Goal: Navigation & Orientation: Find specific page/section

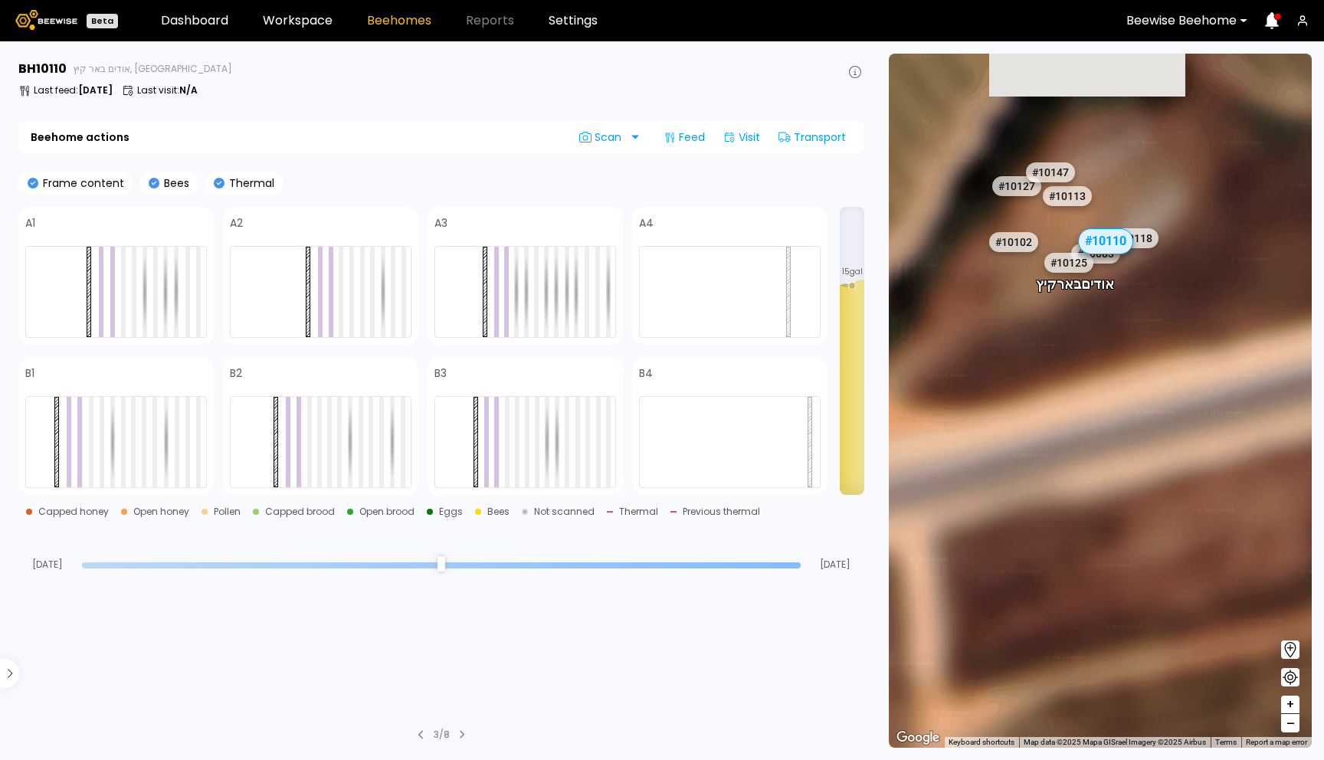
drag, startPoint x: 1044, startPoint y: 291, endPoint x: 1052, endPoint y: 363, distance: 72.5
click at [1052, 363] on div "# 10081 # 10094 # 10108 # 10111 # 10146 # 10152 # 10153 # 10154 # 10175 # 10204…" at bounding box center [1100, 401] width 423 height 694
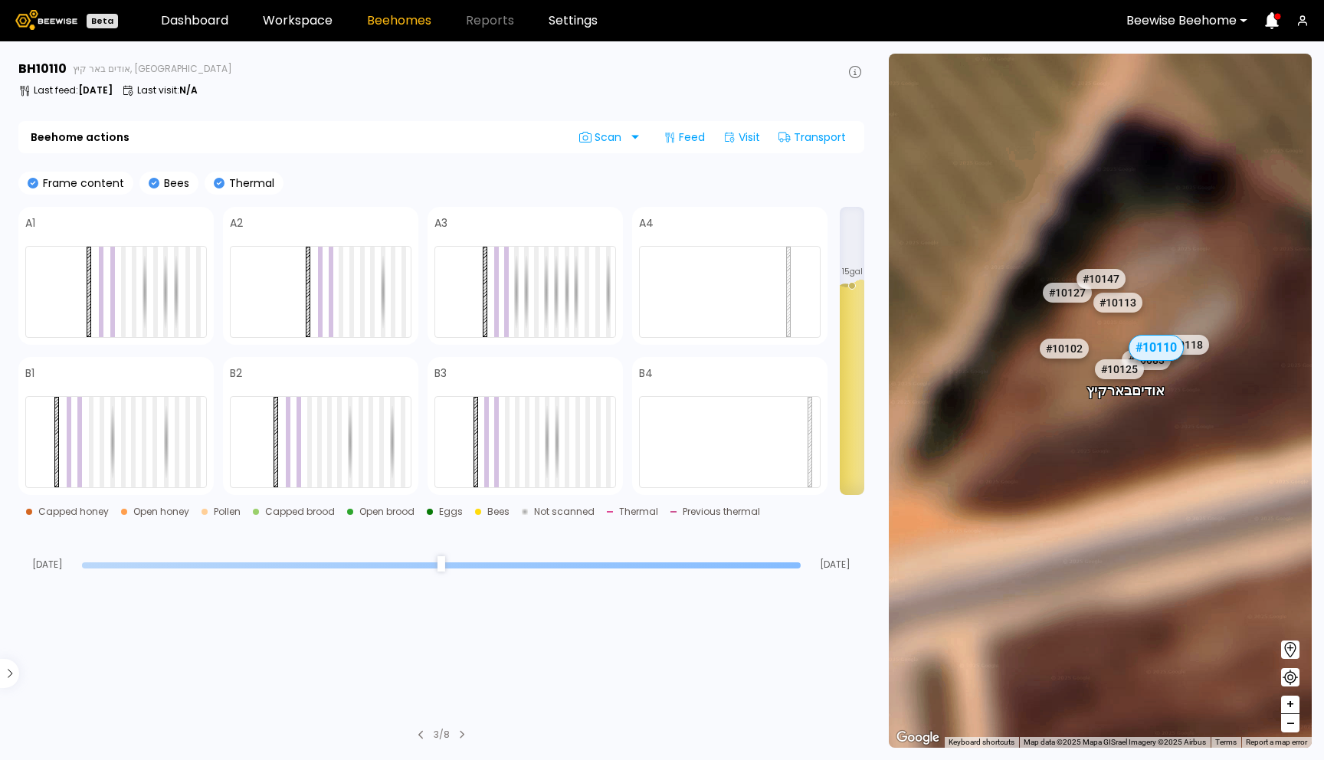
drag, startPoint x: 1071, startPoint y: 309, endPoint x: 1119, endPoint y: 405, distance: 107.6
click at [1119, 405] on div "# 10081 # 10094 # 10108 # 10111 # 10146 # 10152 # 10153 # 10154 # 10175 # 10204…" at bounding box center [1100, 401] width 423 height 694
click at [1162, 346] on div "# 10110" at bounding box center [1156, 348] width 55 height 26
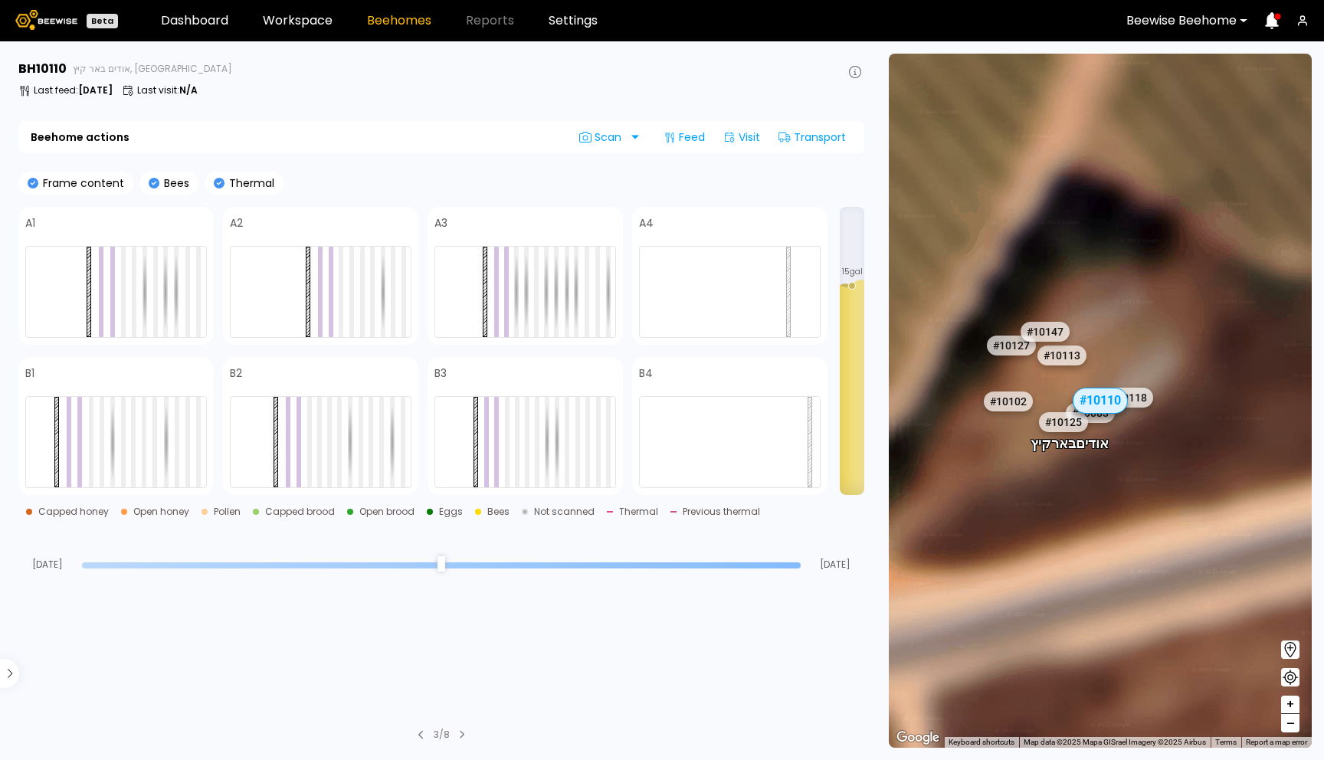
click at [1291, 726] on span "–" at bounding box center [1291, 723] width 8 height 19
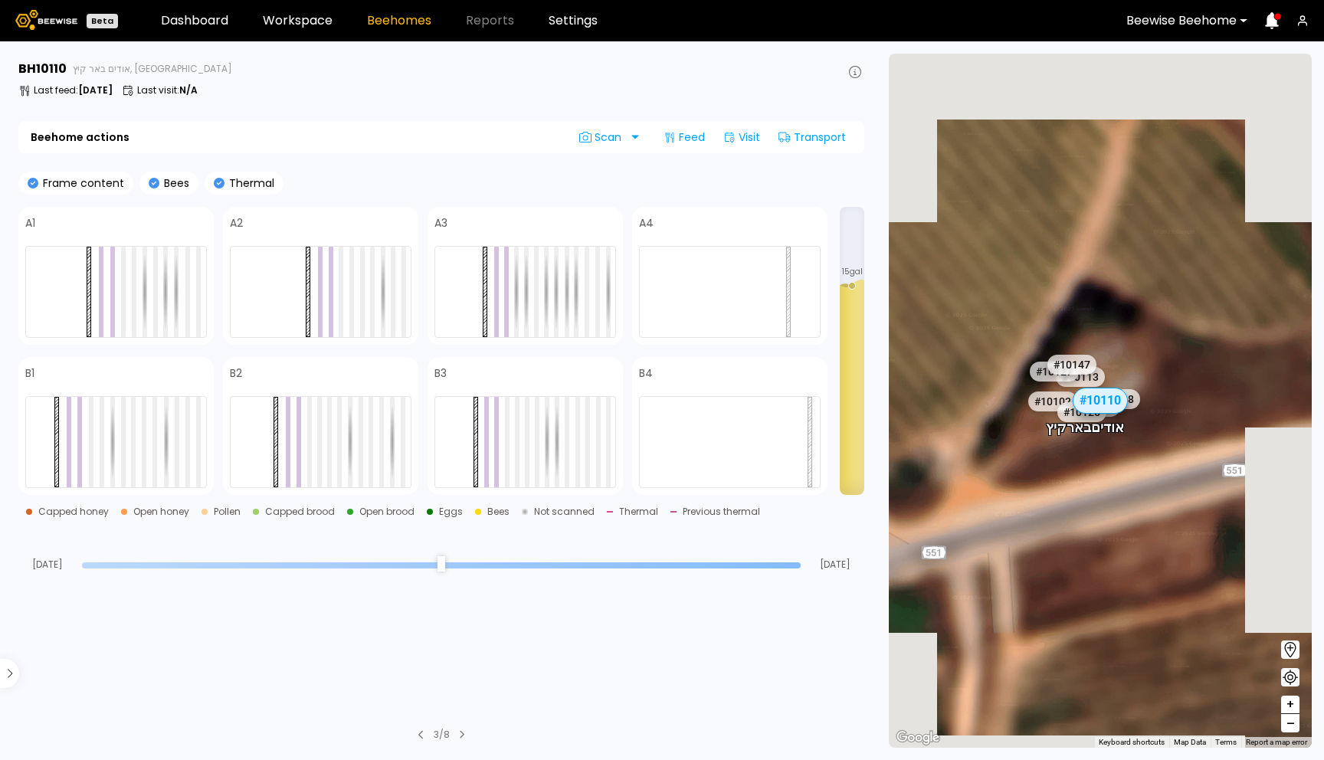
click at [1291, 726] on span "–" at bounding box center [1291, 723] width 8 height 19
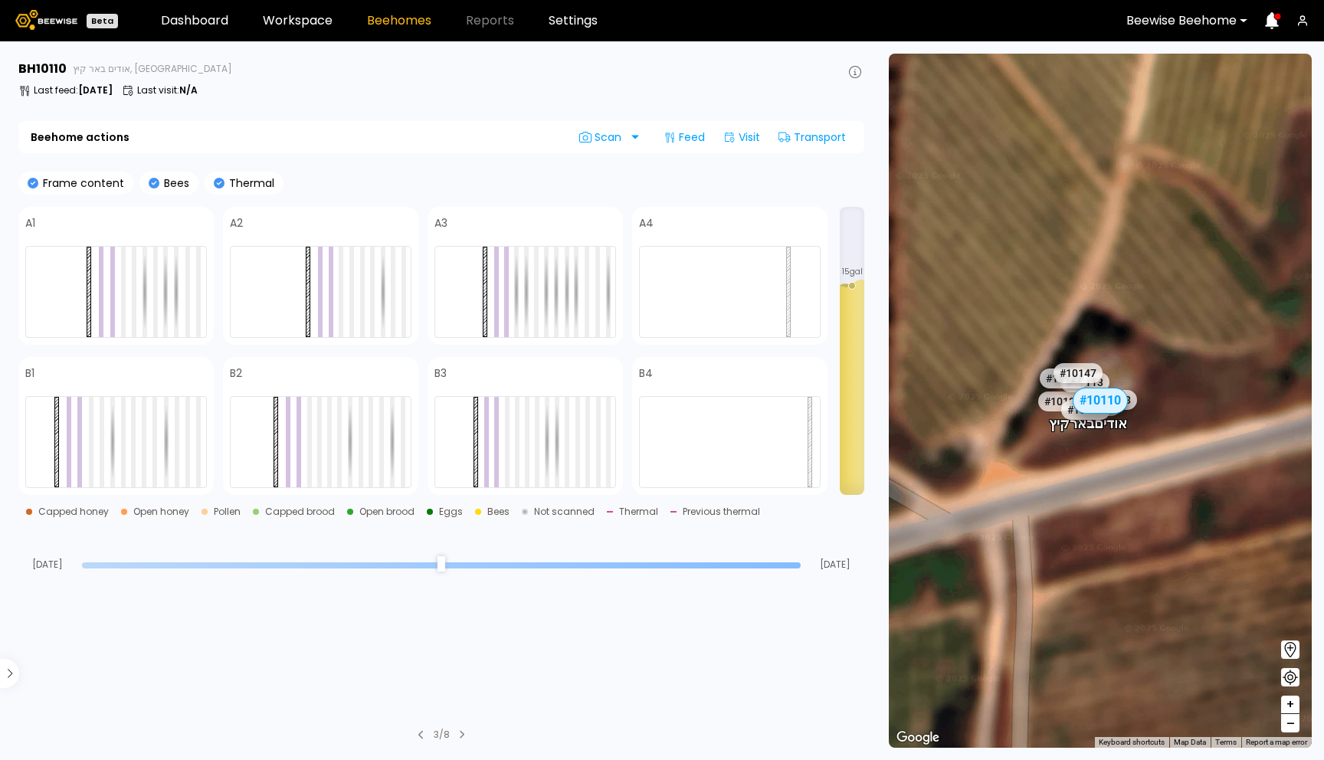
click at [1291, 726] on span "–" at bounding box center [1291, 723] width 8 height 19
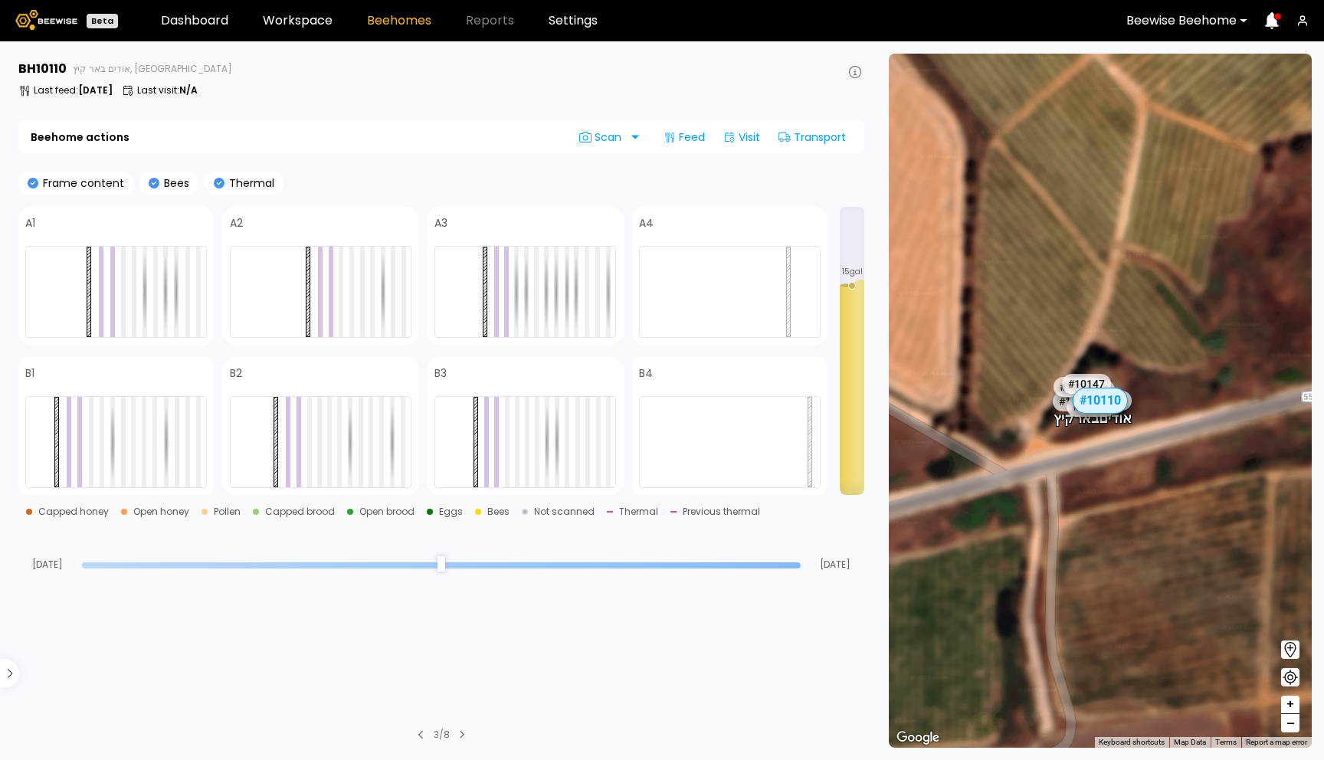
click at [1291, 726] on span "–" at bounding box center [1291, 723] width 8 height 19
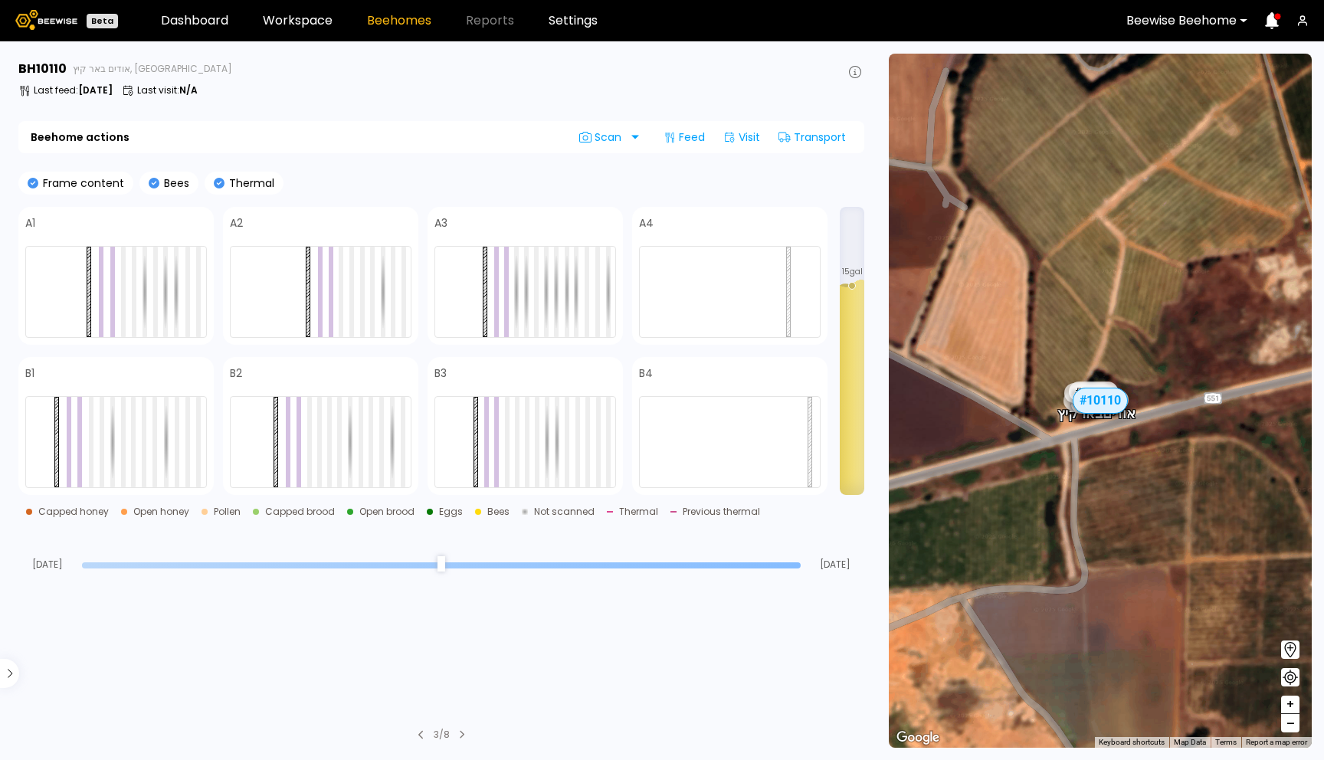
click at [1291, 726] on span "–" at bounding box center [1291, 723] width 8 height 19
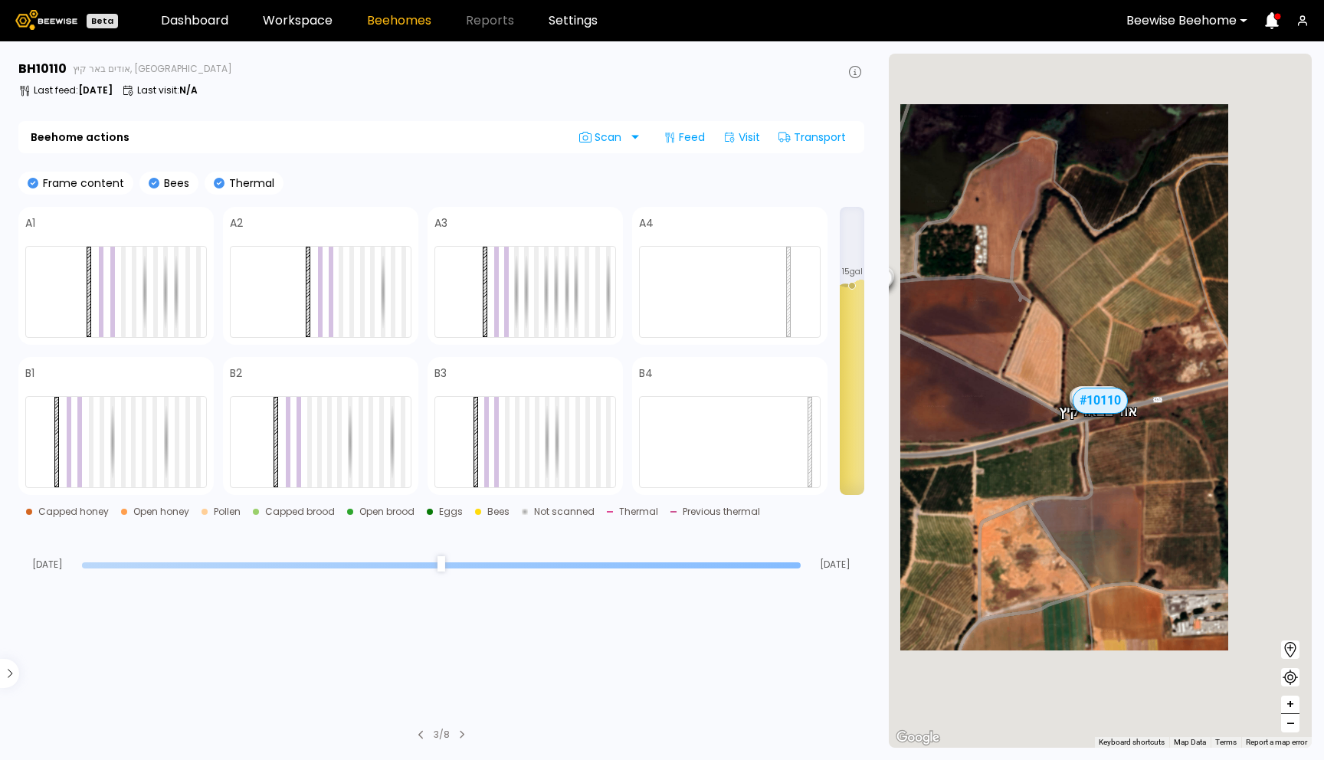
click at [1291, 726] on span "–" at bounding box center [1291, 723] width 8 height 19
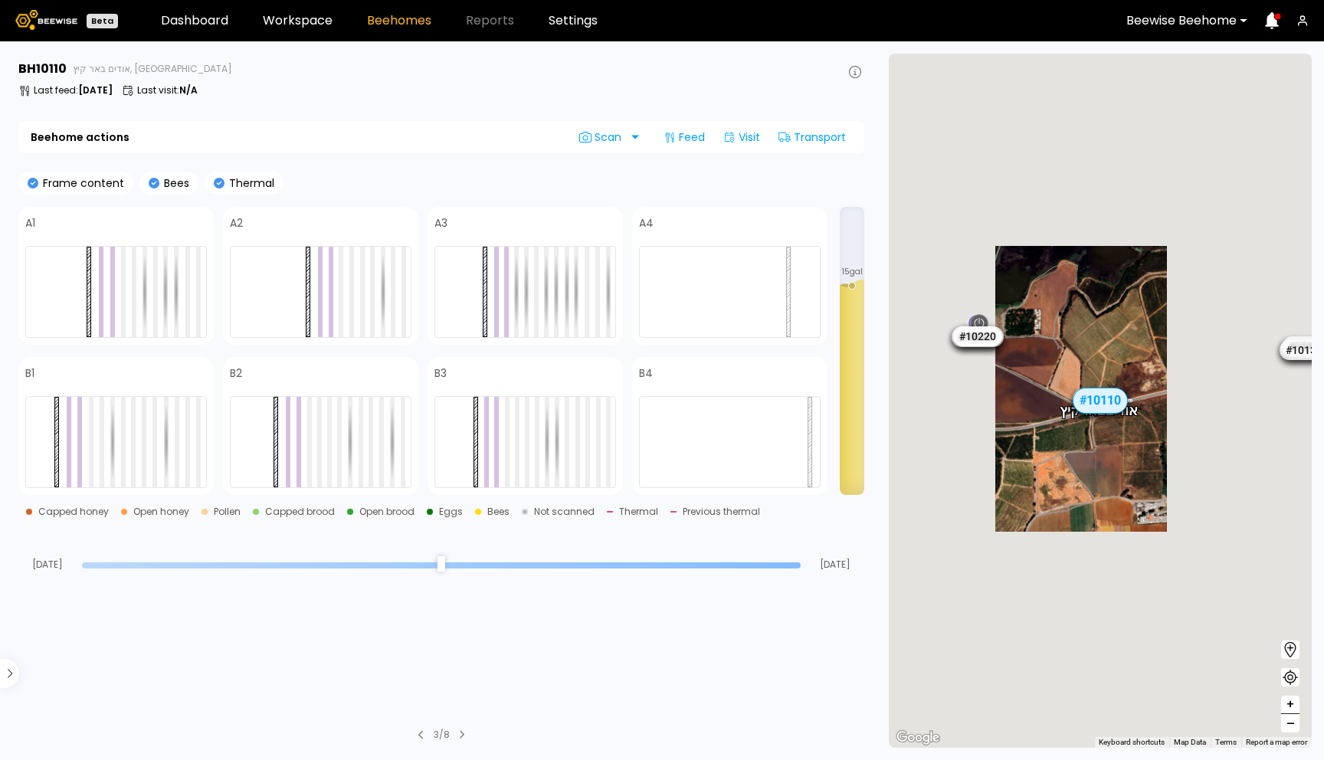
click at [1291, 726] on span "–" at bounding box center [1291, 723] width 8 height 19
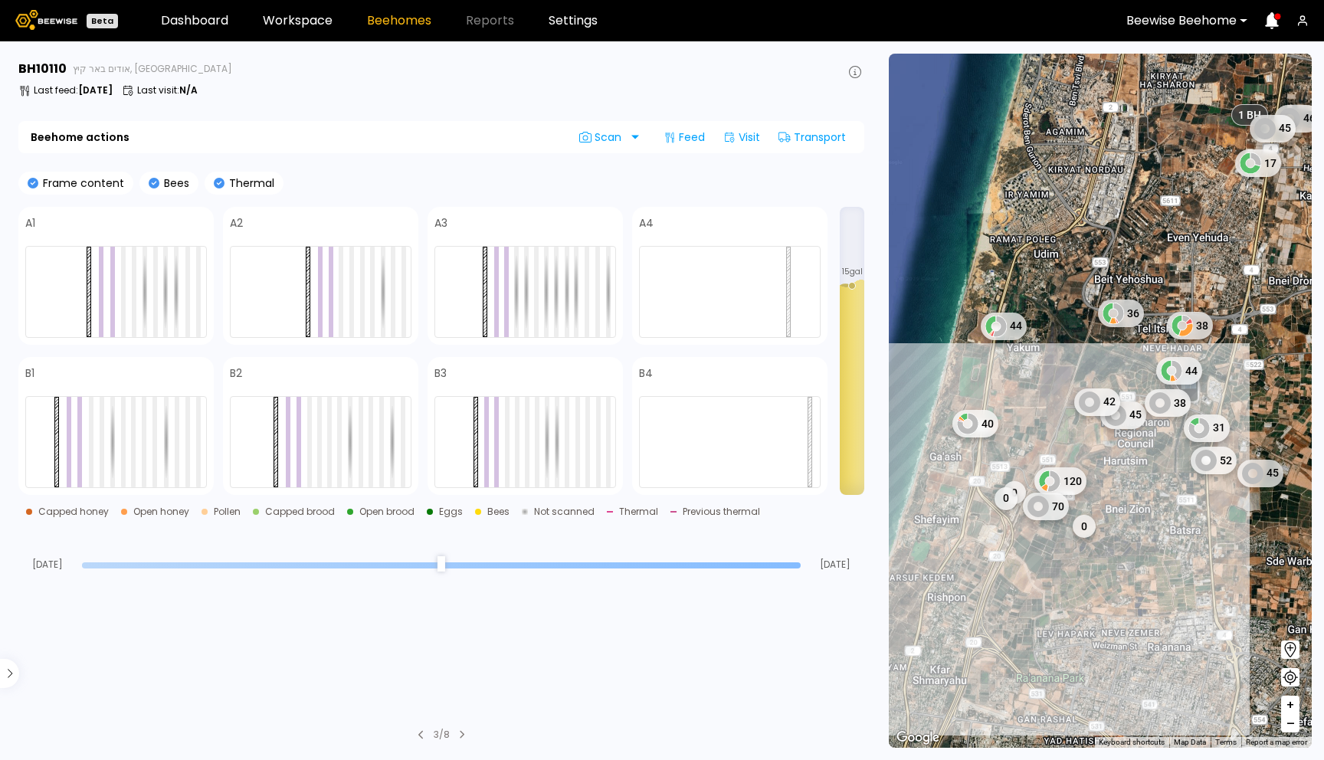
click at [1290, 705] on span "+" at bounding box center [1290, 705] width 9 height 19
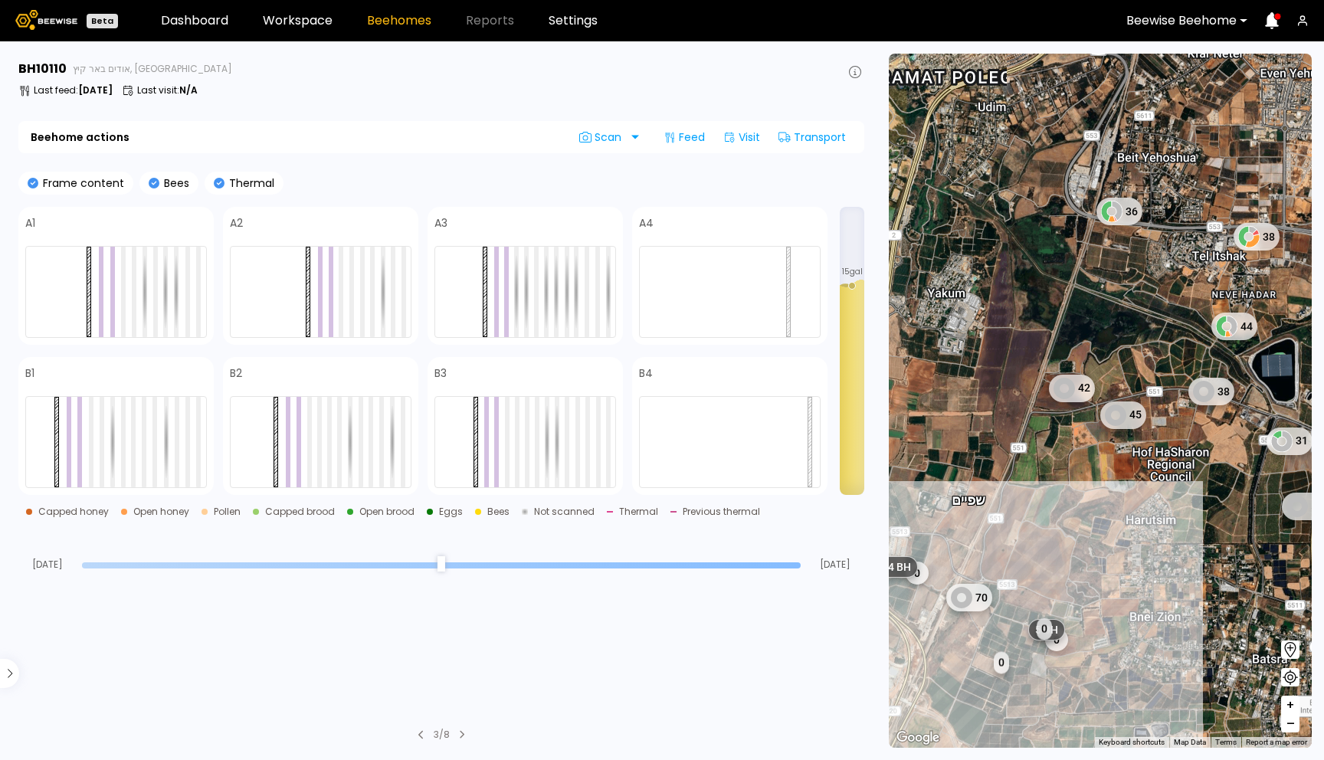
click at [1290, 705] on span "+" at bounding box center [1290, 705] width 9 height 19
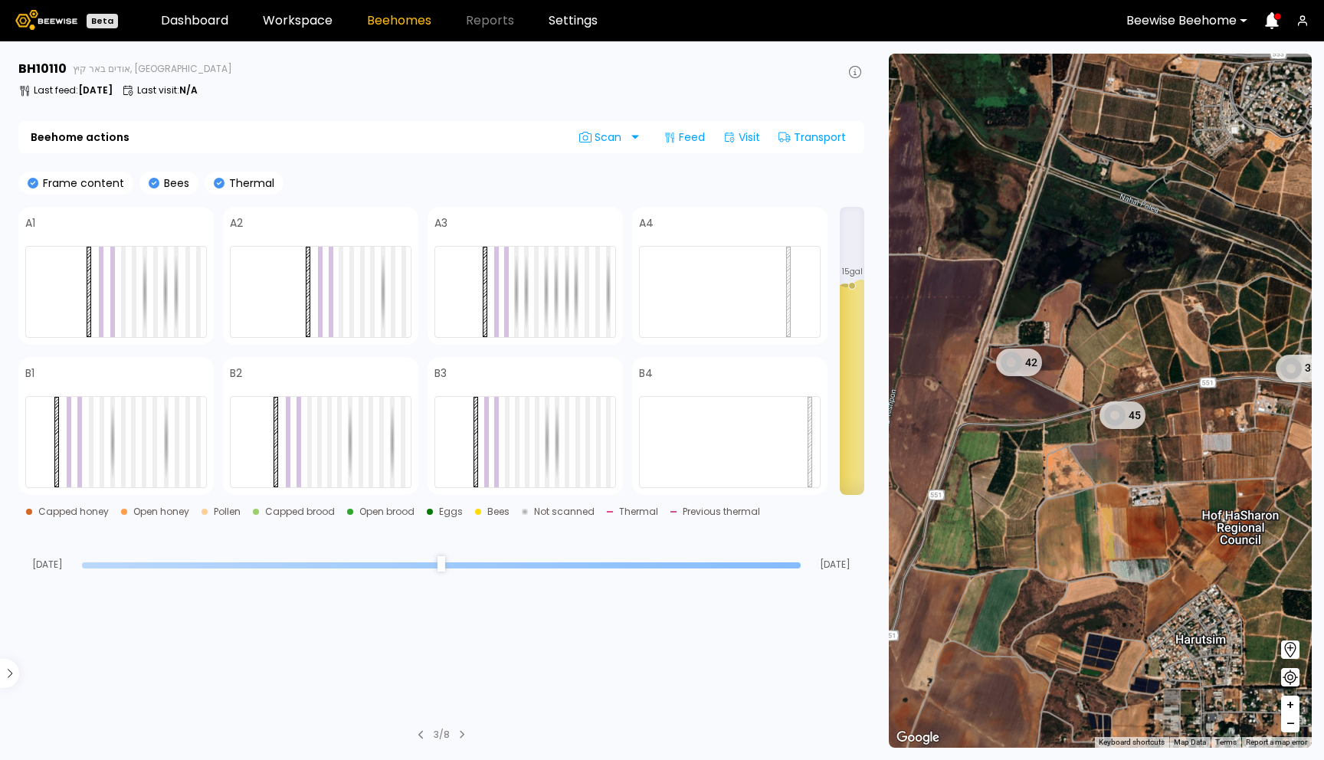
click at [1290, 705] on span "+" at bounding box center [1290, 705] width 9 height 19
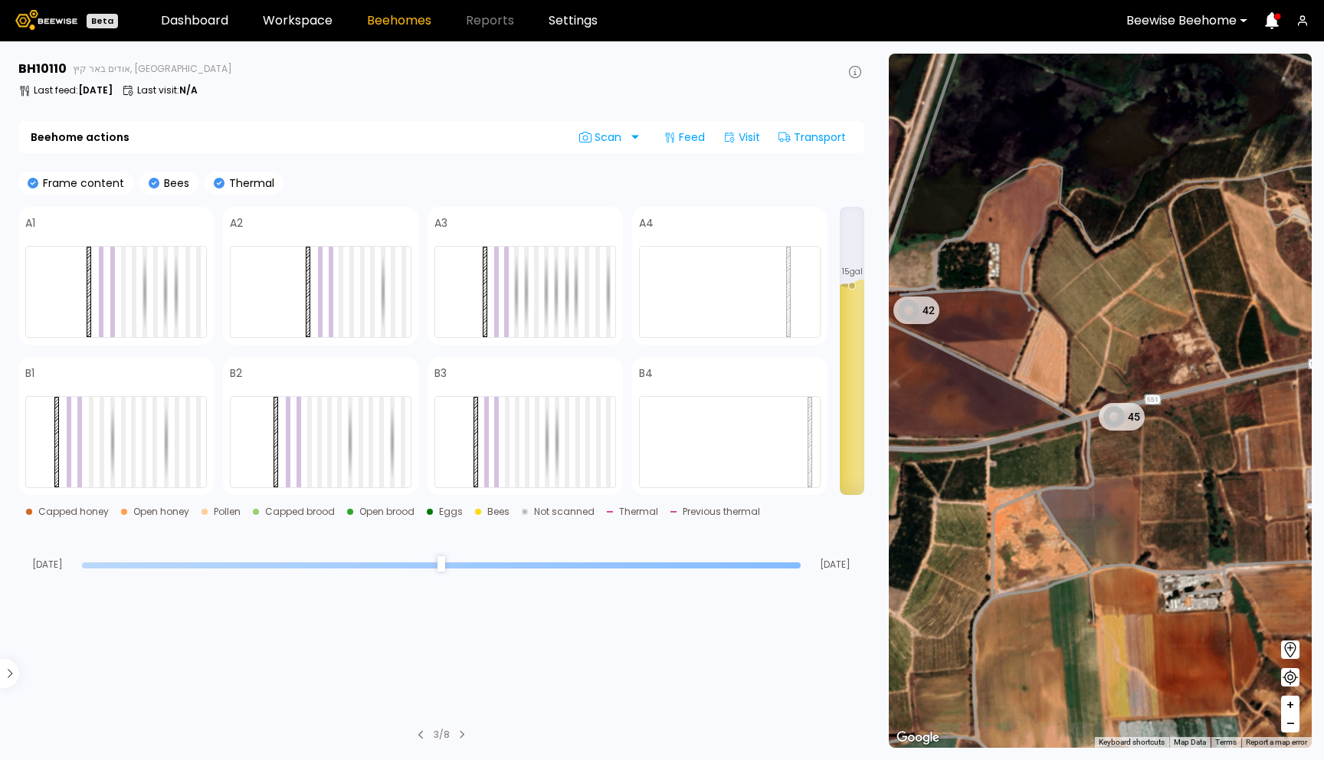
click at [1290, 705] on span "+" at bounding box center [1290, 705] width 9 height 19
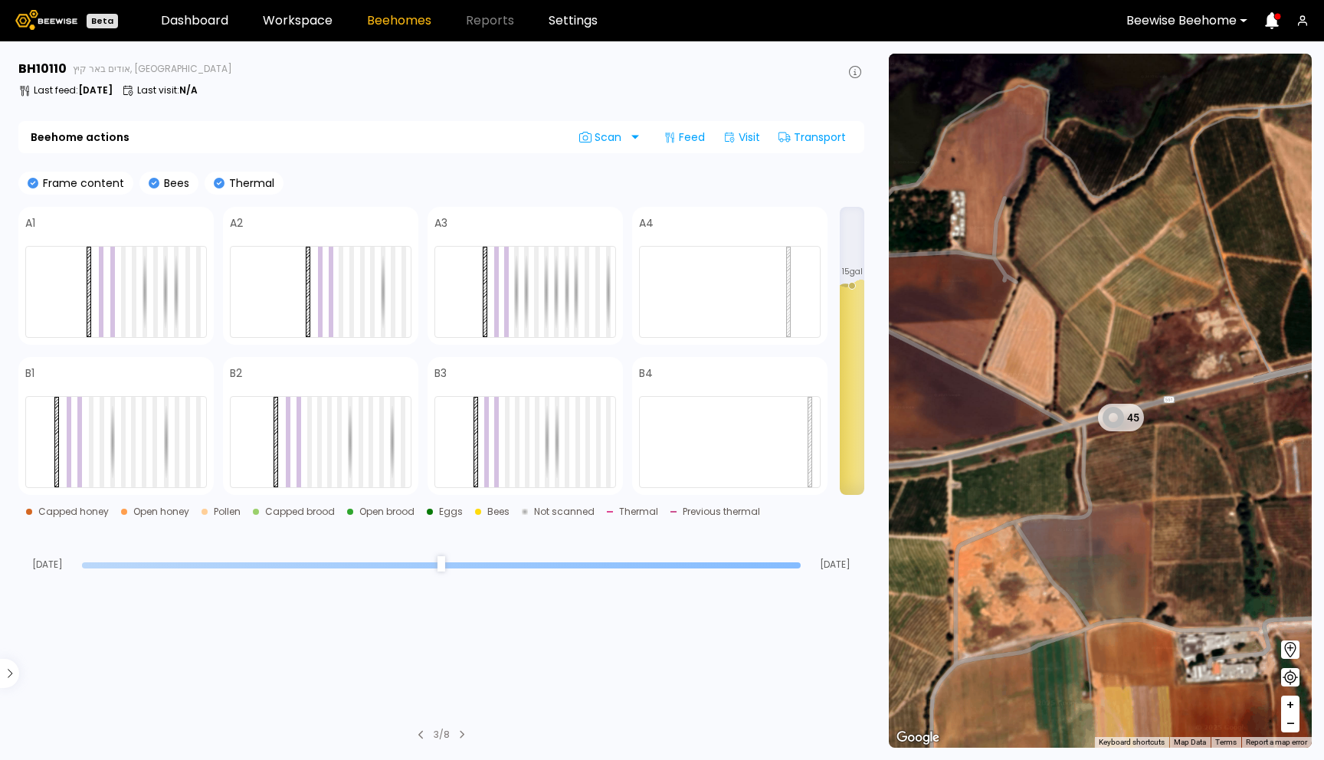
click at [1290, 705] on span "+" at bounding box center [1290, 705] width 9 height 19
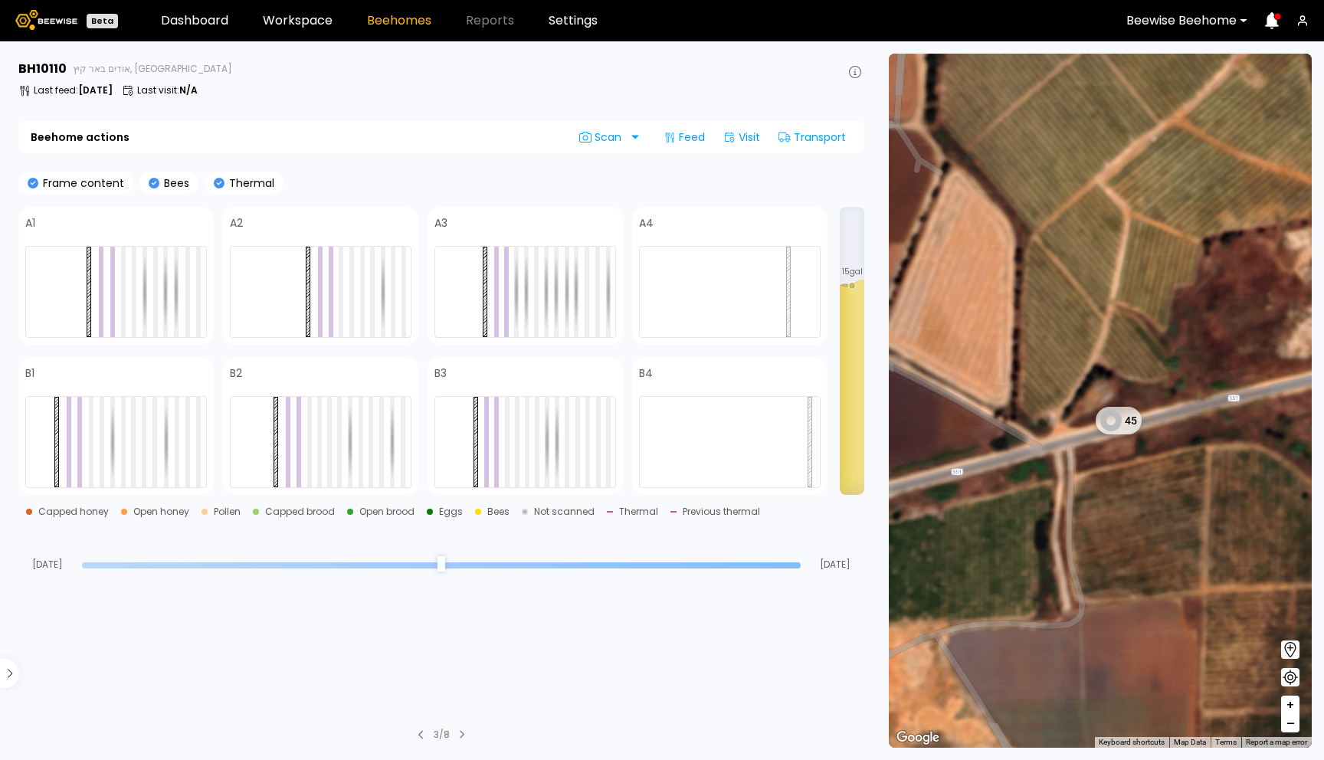
click at [1290, 705] on span "+" at bounding box center [1290, 705] width 9 height 19
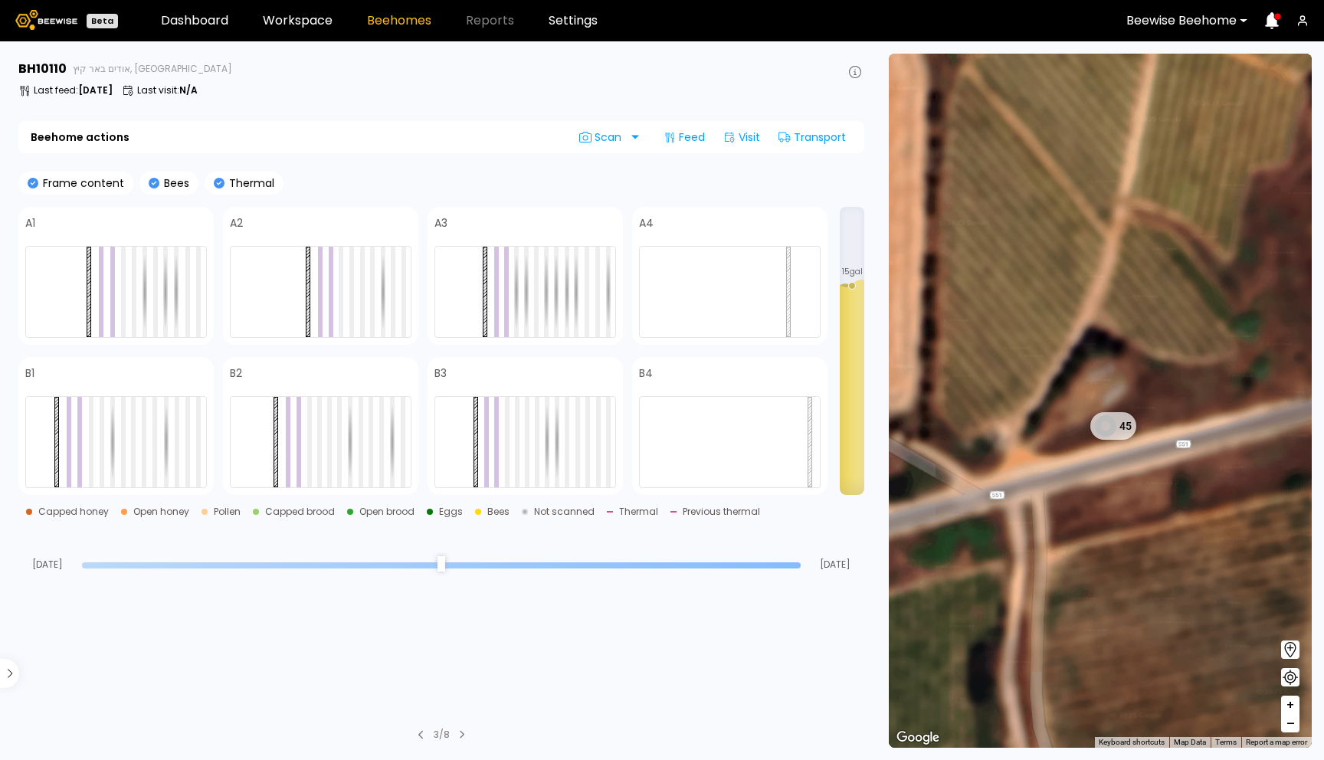
click at [1290, 705] on span "+" at bounding box center [1290, 705] width 9 height 19
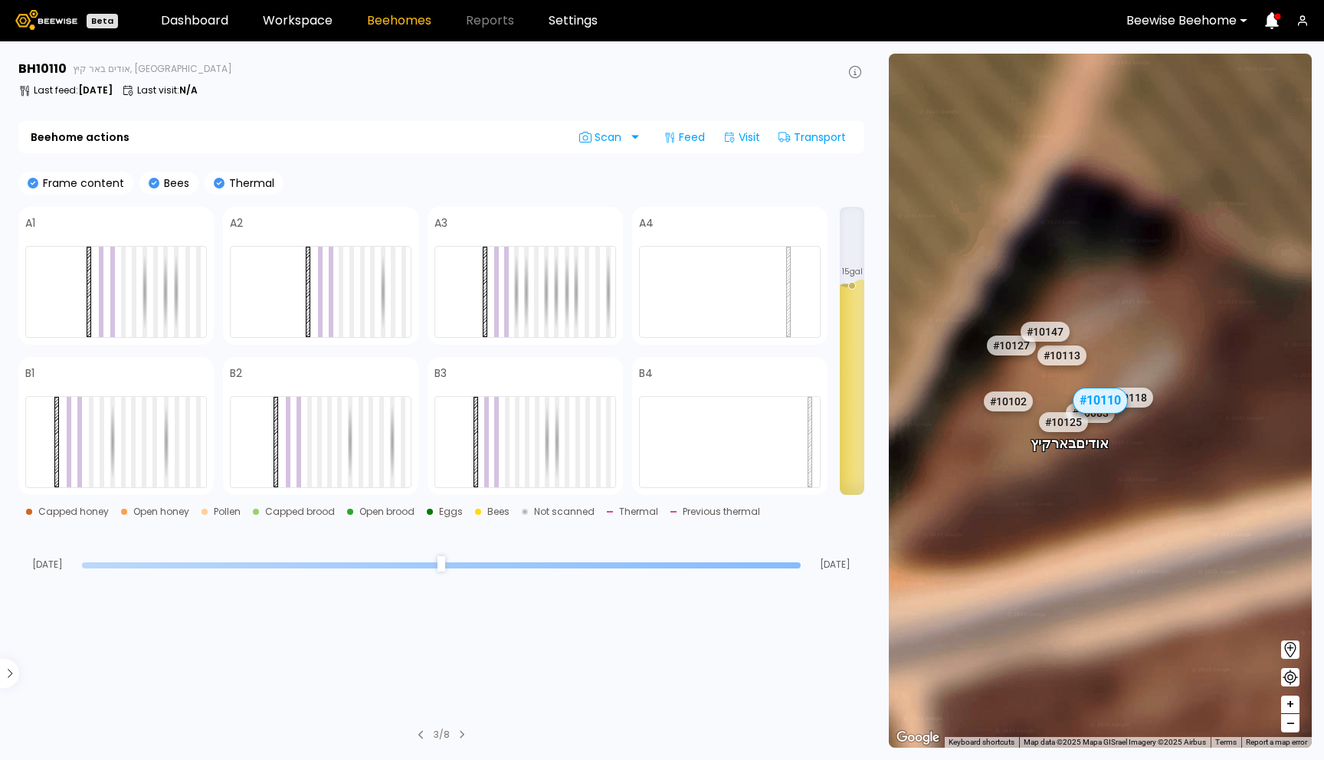
click at [1291, 724] on span "–" at bounding box center [1291, 723] width 8 height 19
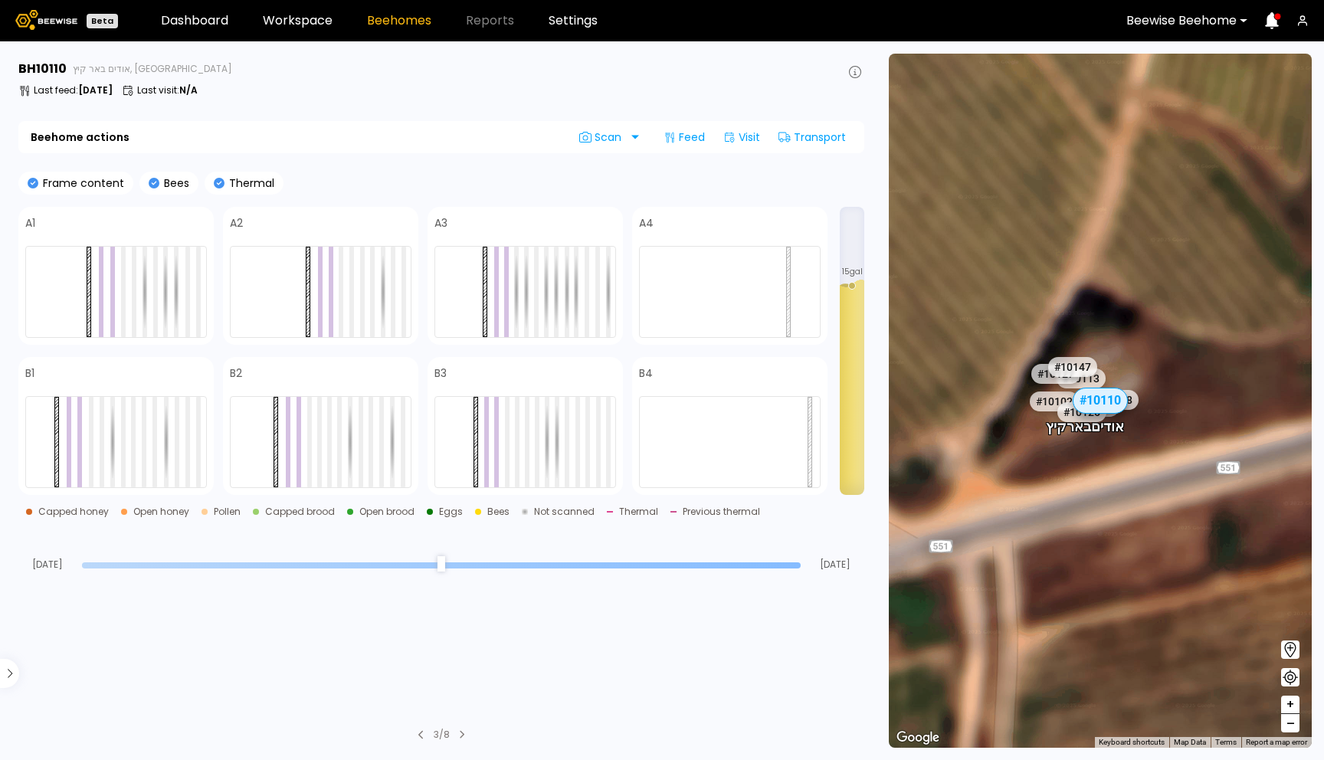
click at [1291, 724] on span "–" at bounding box center [1291, 723] width 8 height 19
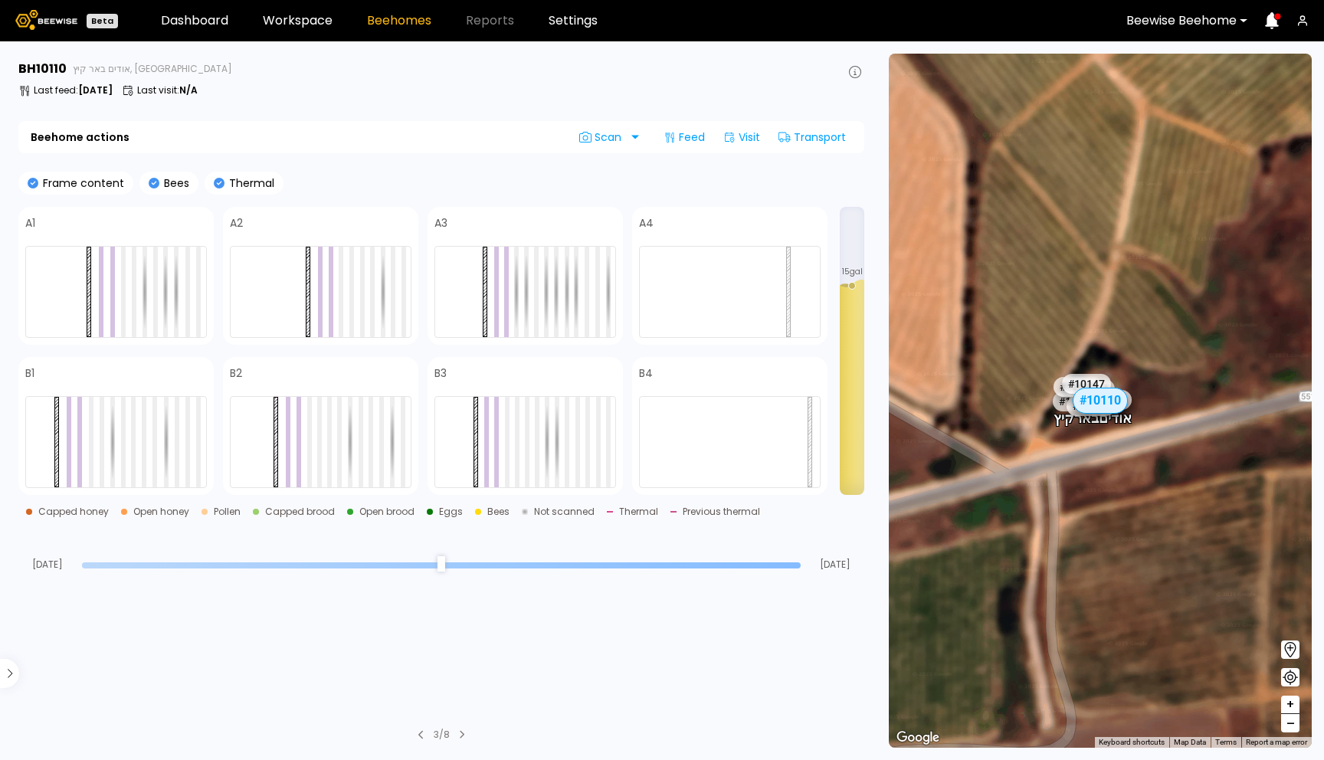
click at [1291, 724] on span "–" at bounding box center [1291, 723] width 8 height 19
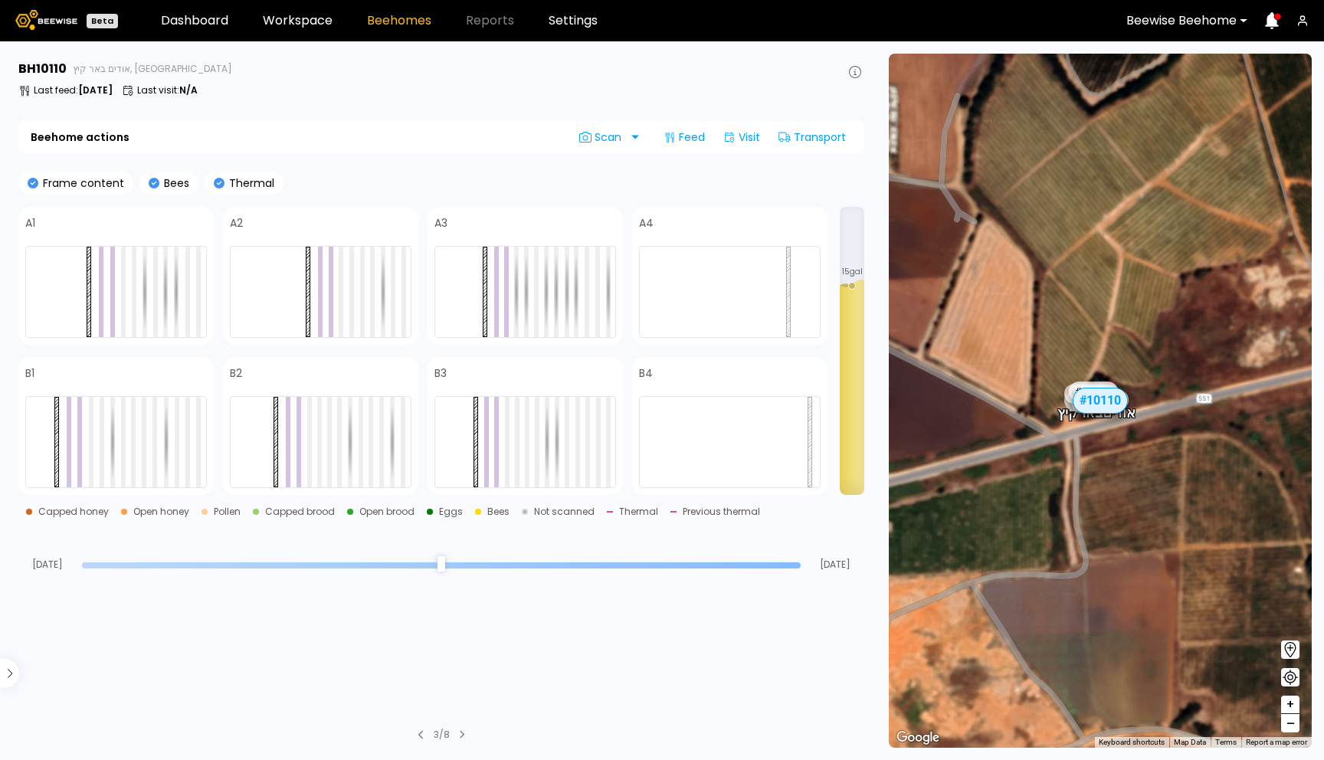
click at [1291, 724] on span "–" at bounding box center [1291, 723] width 8 height 19
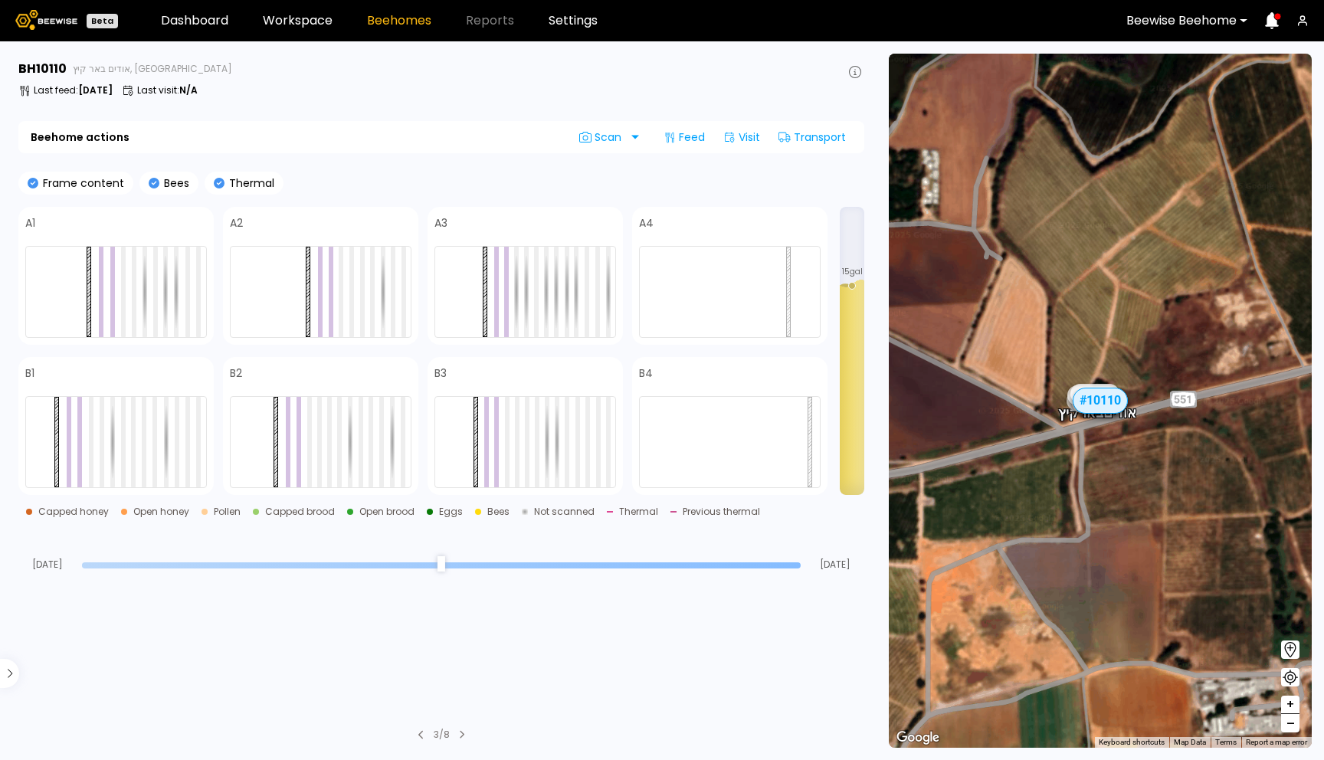
click at [1291, 724] on span "–" at bounding box center [1291, 723] width 8 height 19
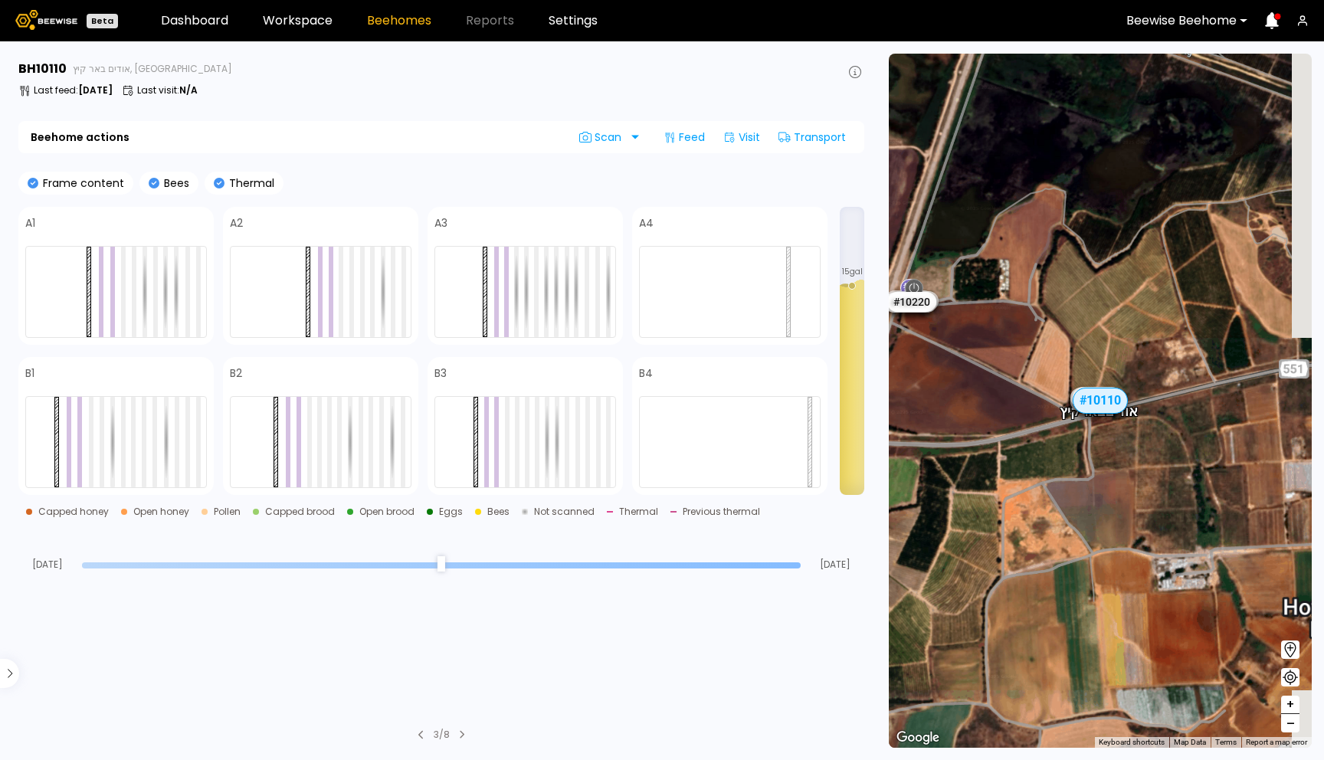
click at [1291, 724] on span "–" at bounding box center [1291, 723] width 8 height 19
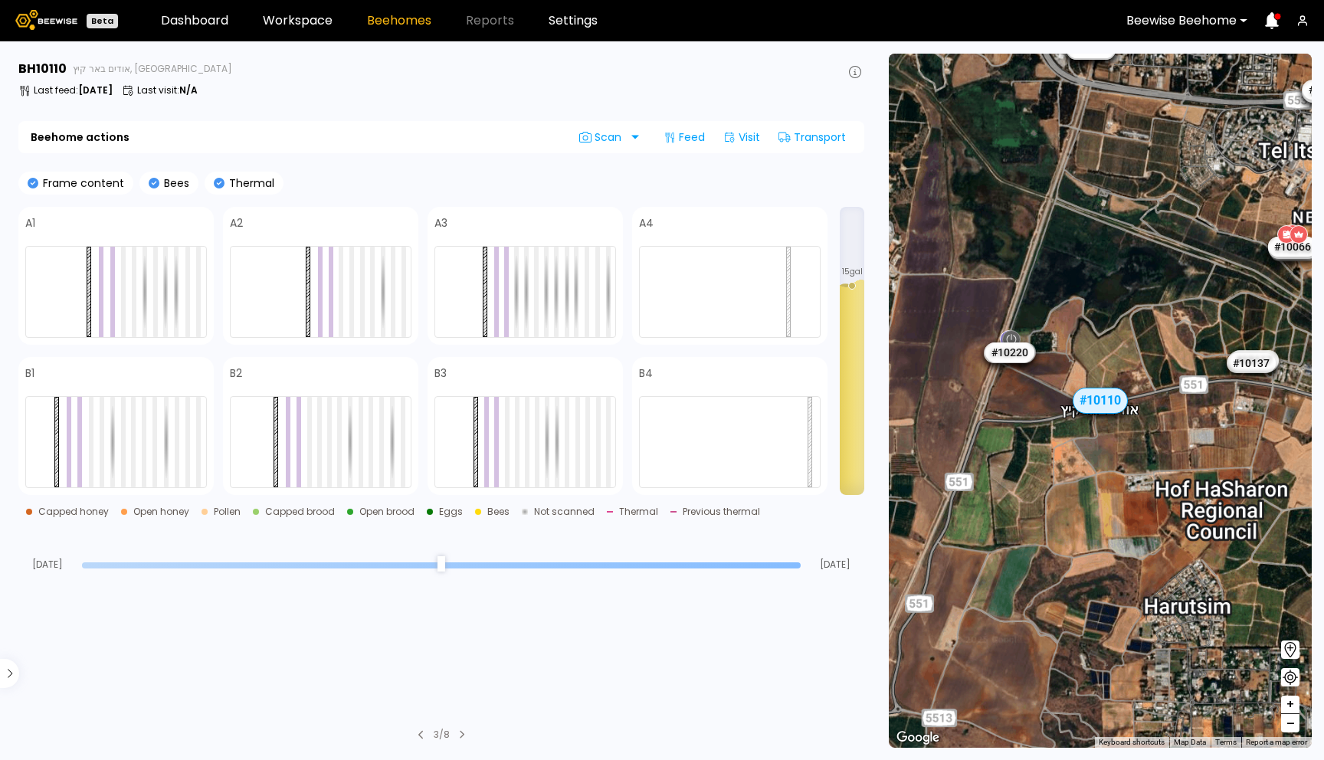
click at [1291, 724] on span "–" at bounding box center [1291, 723] width 8 height 19
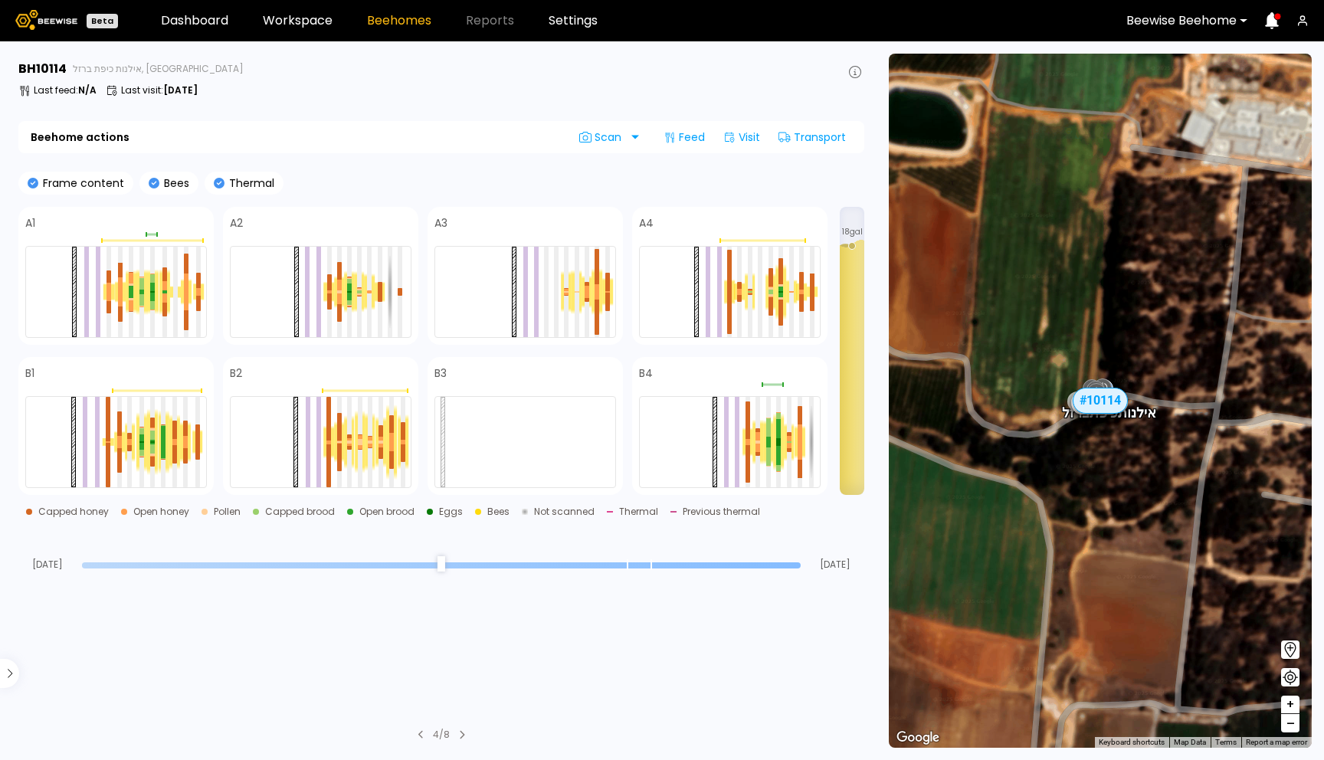
click at [1101, 444] on div "# 10081 # 10094 # 10108 # 10111 # 10146 # 10152 # 10153 # 10154 # 10175 # 10204…" at bounding box center [1100, 401] width 423 height 694
click at [1290, 726] on span "–" at bounding box center [1291, 723] width 8 height 19
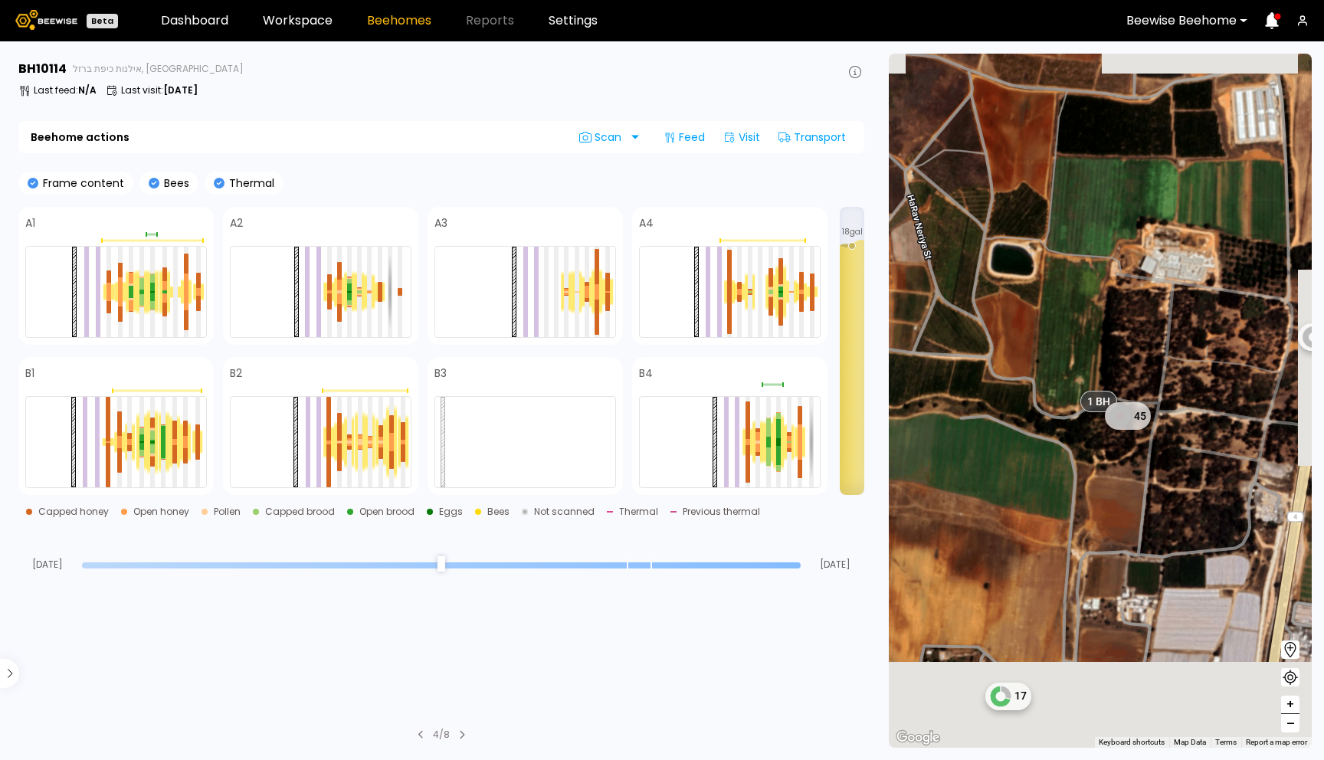
click at [1290, 726] on span "–" at bounding box center [1291, 723] width 8 height 19
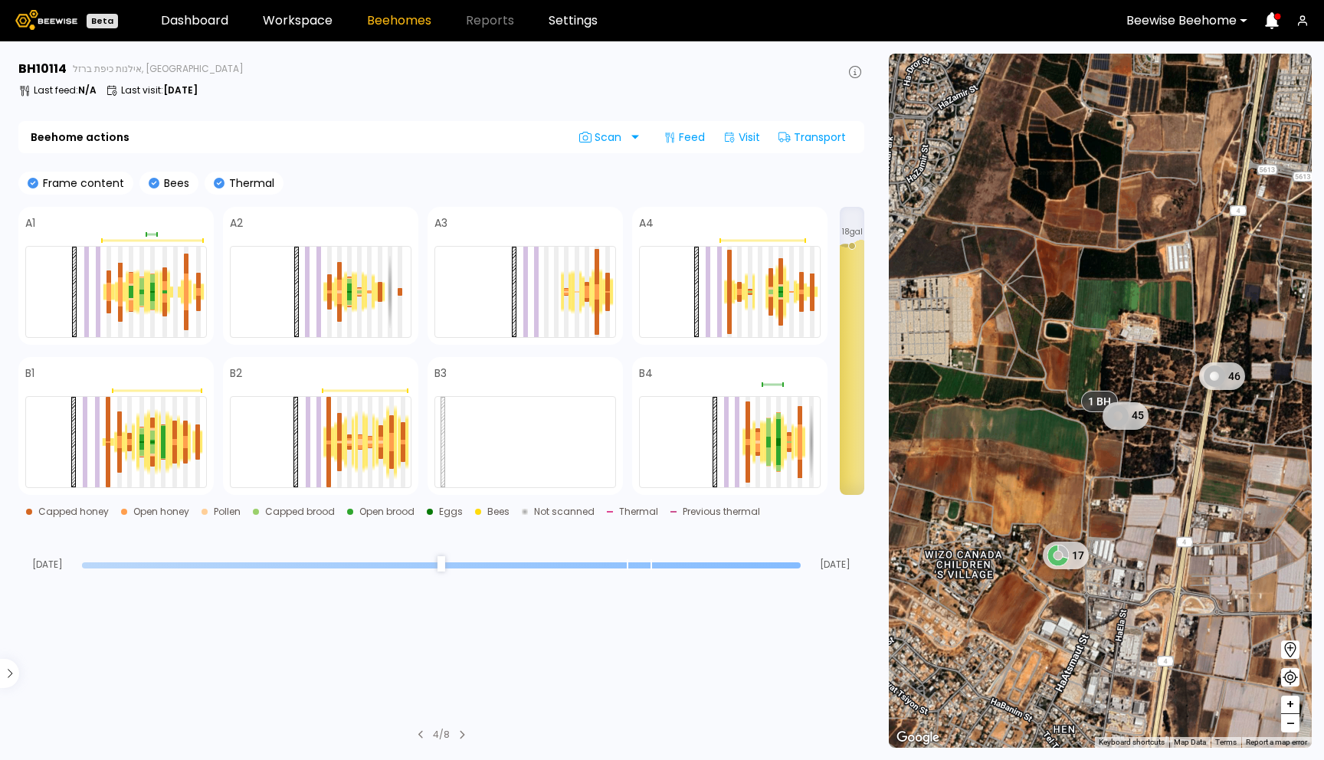
click at [1290, 726] on span "–" at bounding box center [1291, 723] width 8 height 19
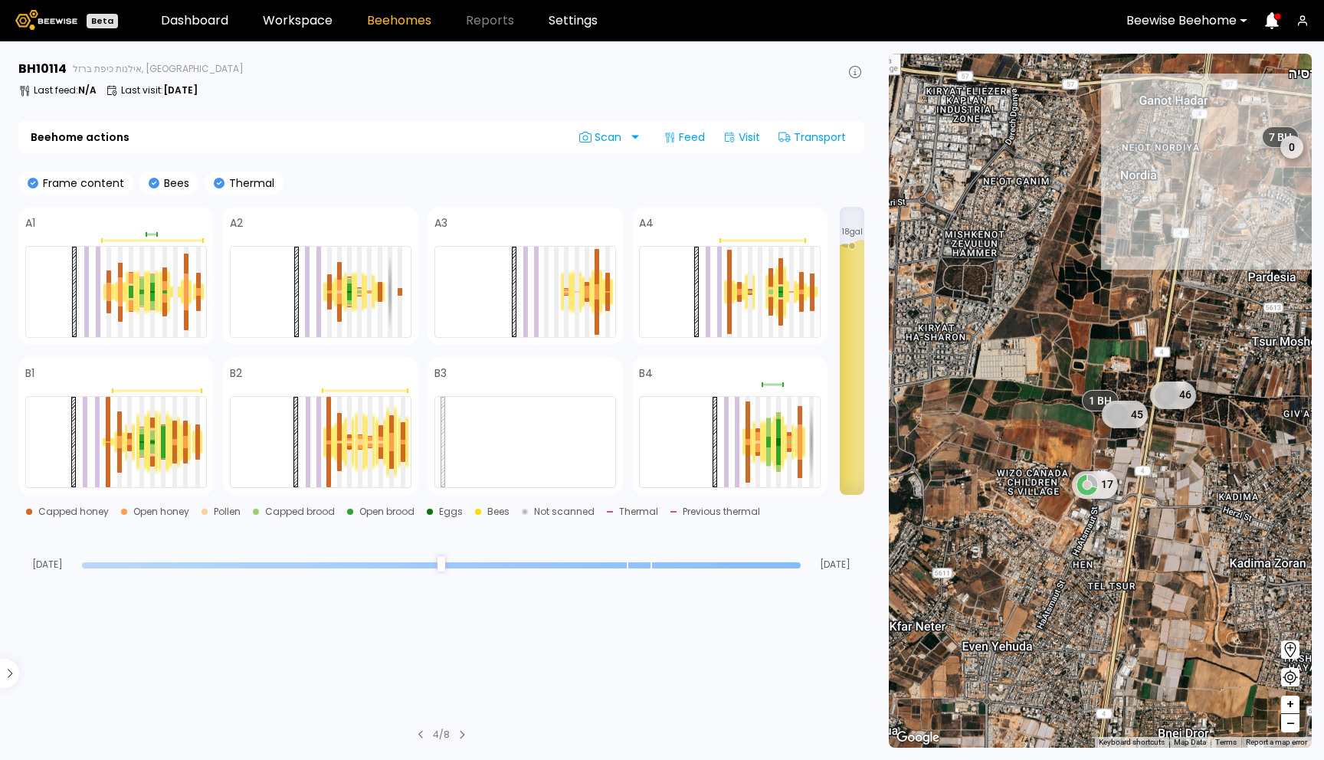
click at [1290, 726] on span "–" at bounding box center [1291, 723] width 8 height 19
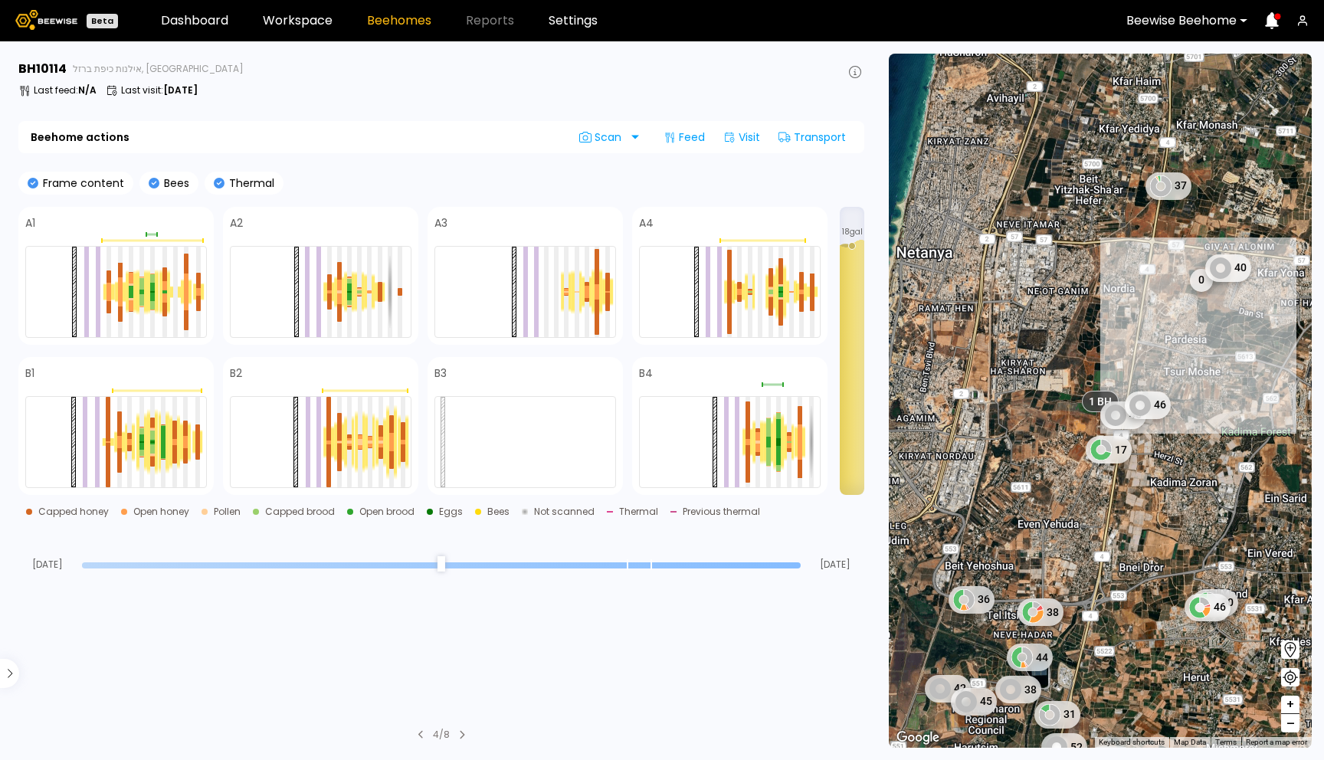
click at [1290, 726] on span "–" at bounding box center [1291, 723] width 8 height 19
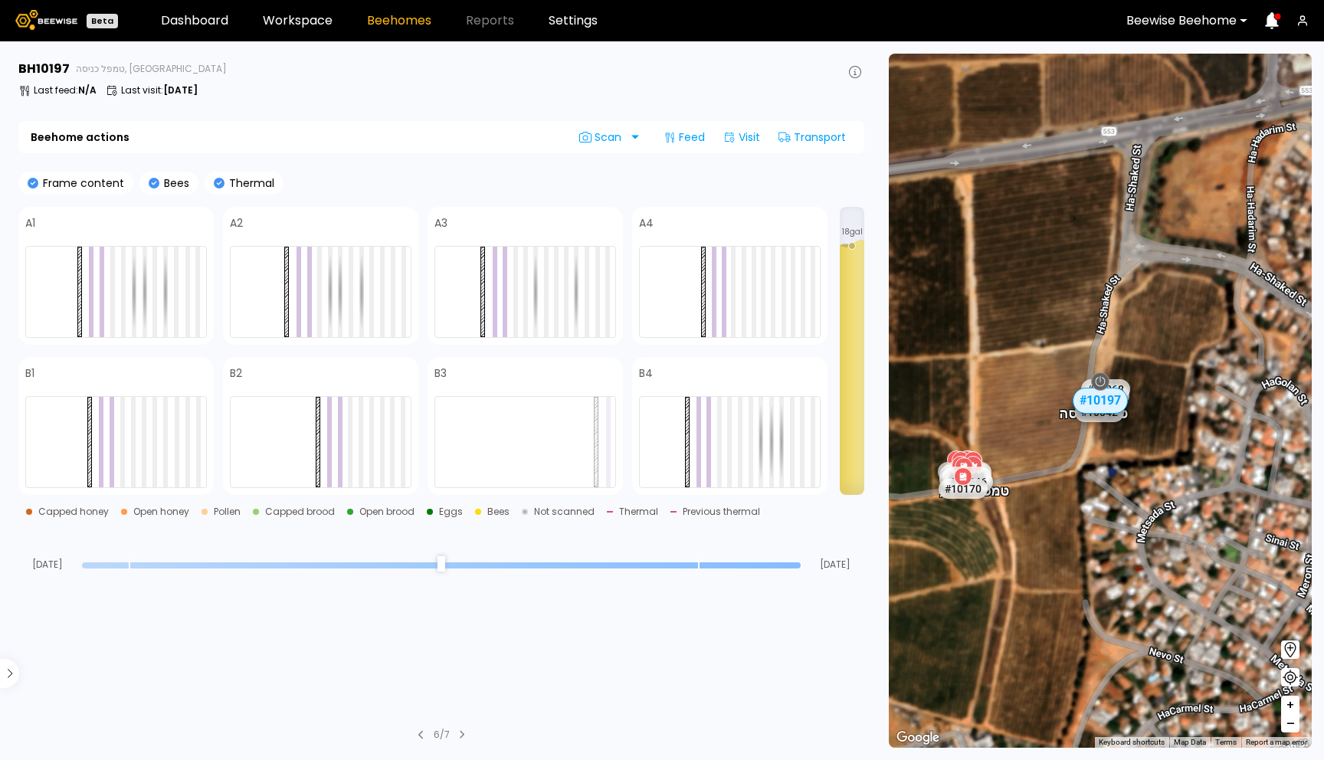
click at [1291, 704] on span "+" at bounding box center [1290, 705] width 9 height 19
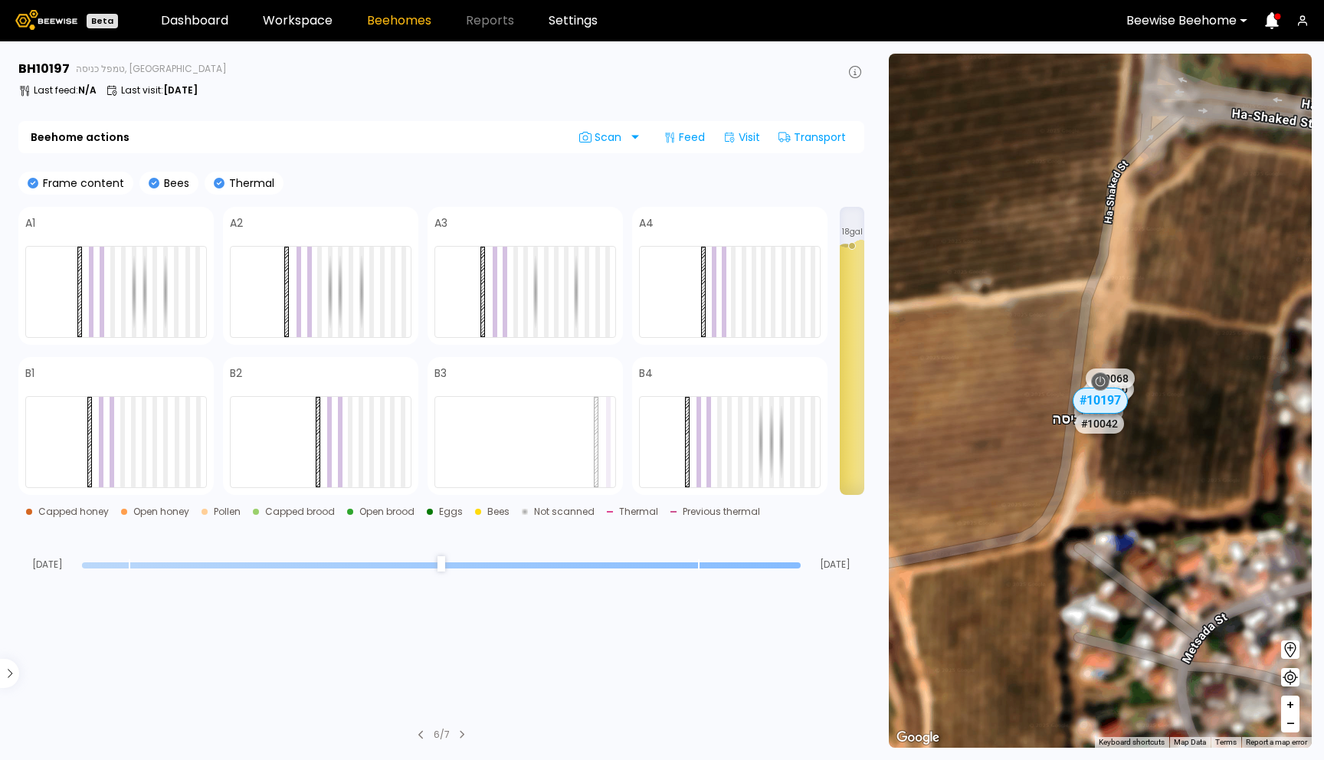
click at [1291, 704] on span "+" at bounding box center [1290, 705] width 9 height 19
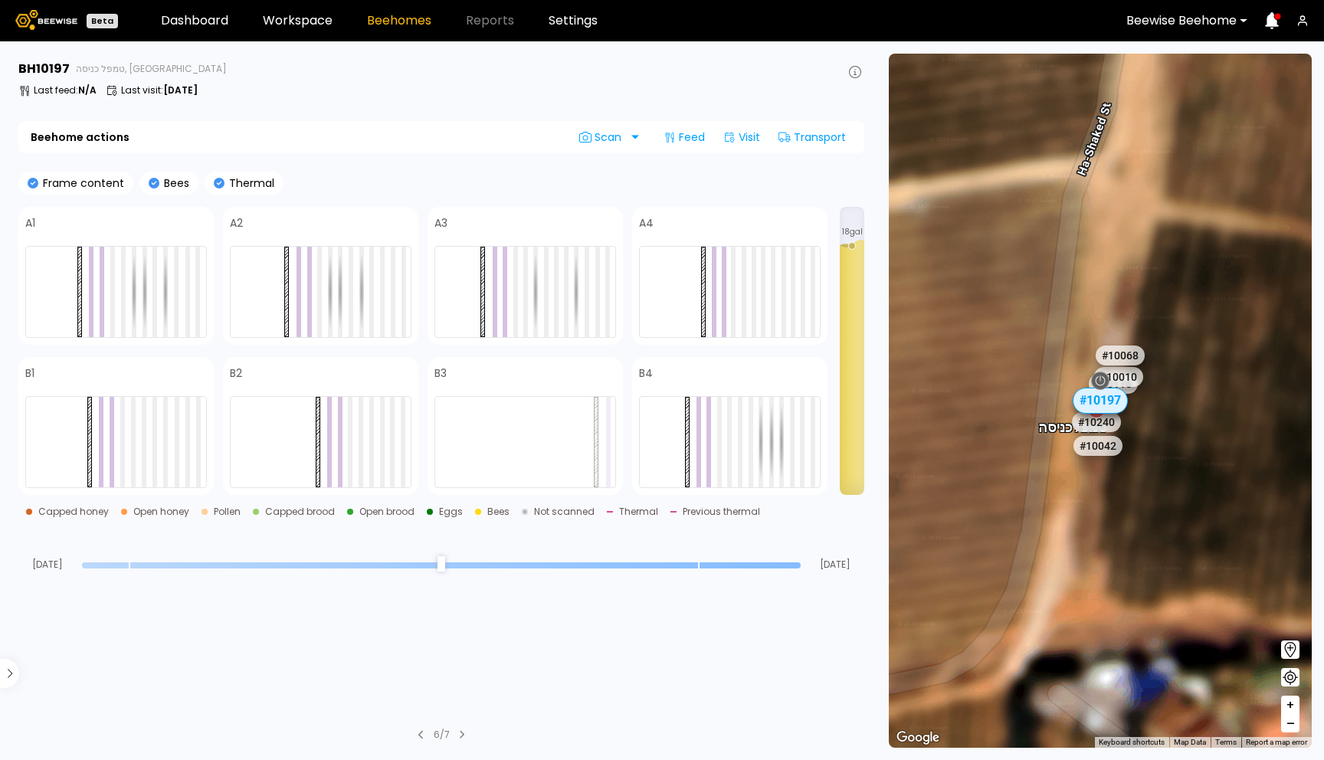
click at [1291, 704] on span "+" at bounding box center [1290, 705] width 9 height 19
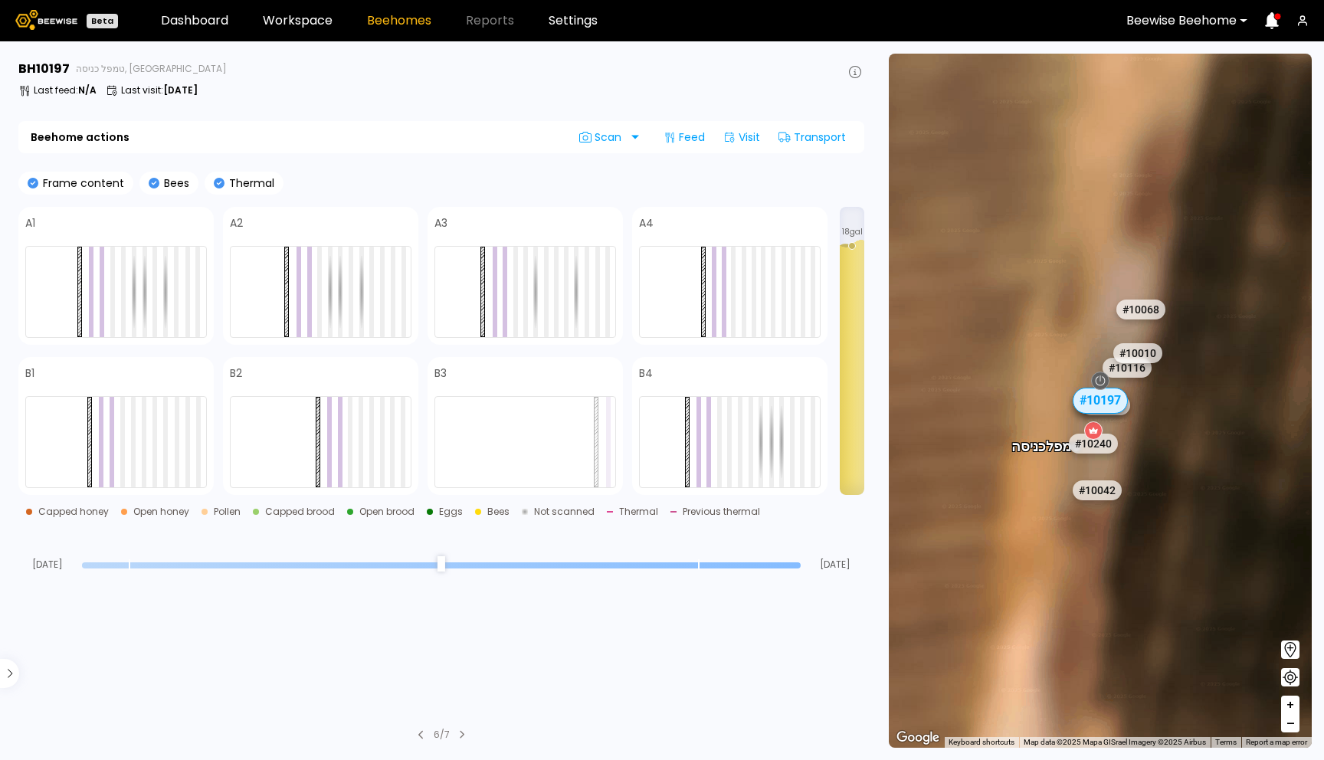
click at [1291, 704] on span "+" at bounding box center [1290, 705] width 9 height 19
click at [1288, 697] on span "+" at bounding box center [1290, 705] width 9 height 19
click at [1287, 727] on span "–" at bounding box center [1291, 723] width 8 height 19
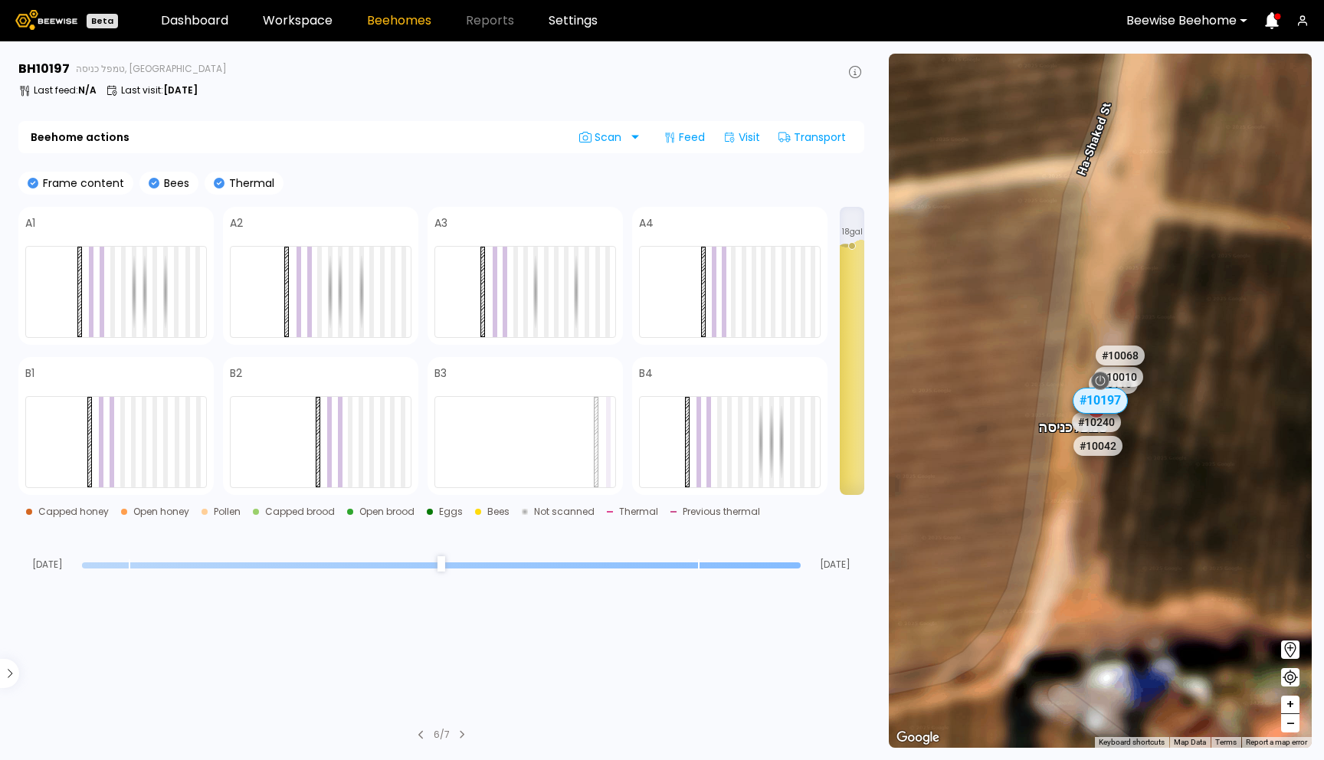
click at [1287, 727] on span "–" at bounding box center [1291, 723] width 8 height 19
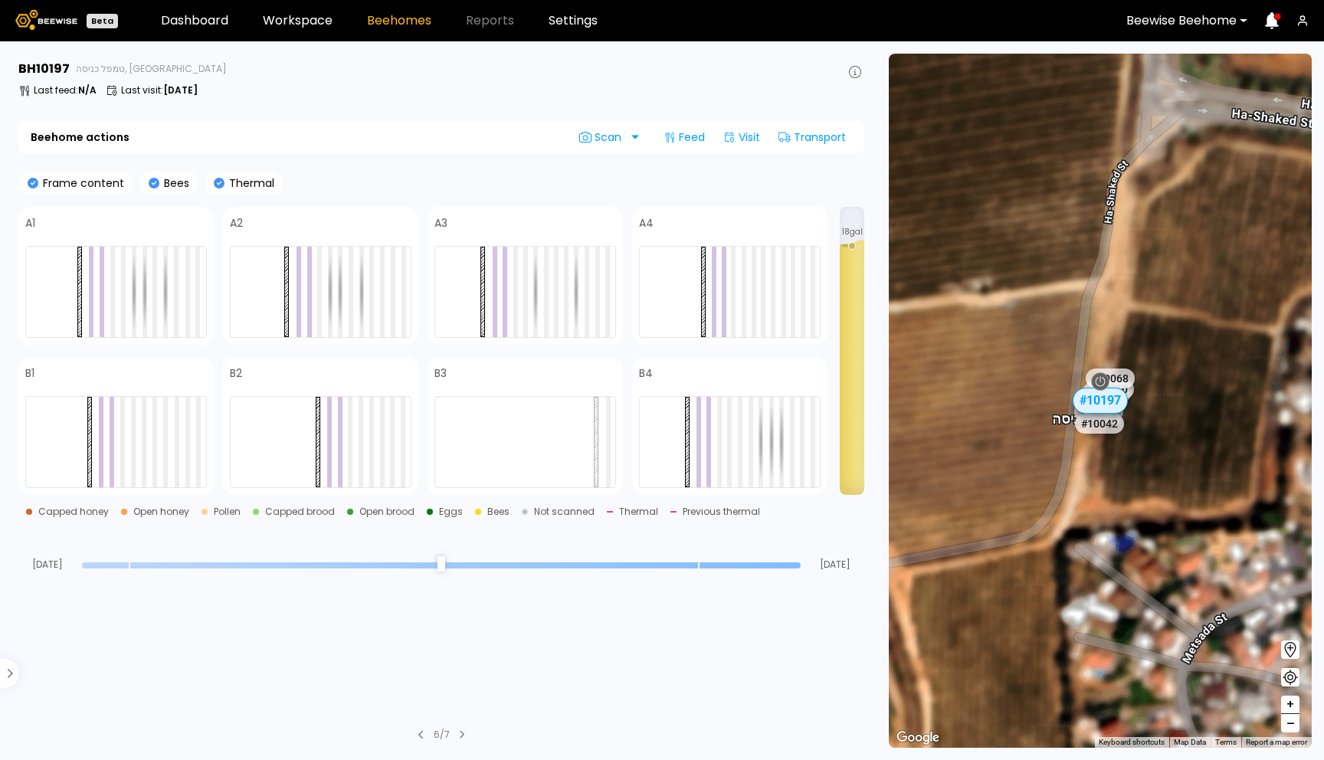
click at [1296, 730] on button "–" at bounding box center [1290, 723] width 18 height 18
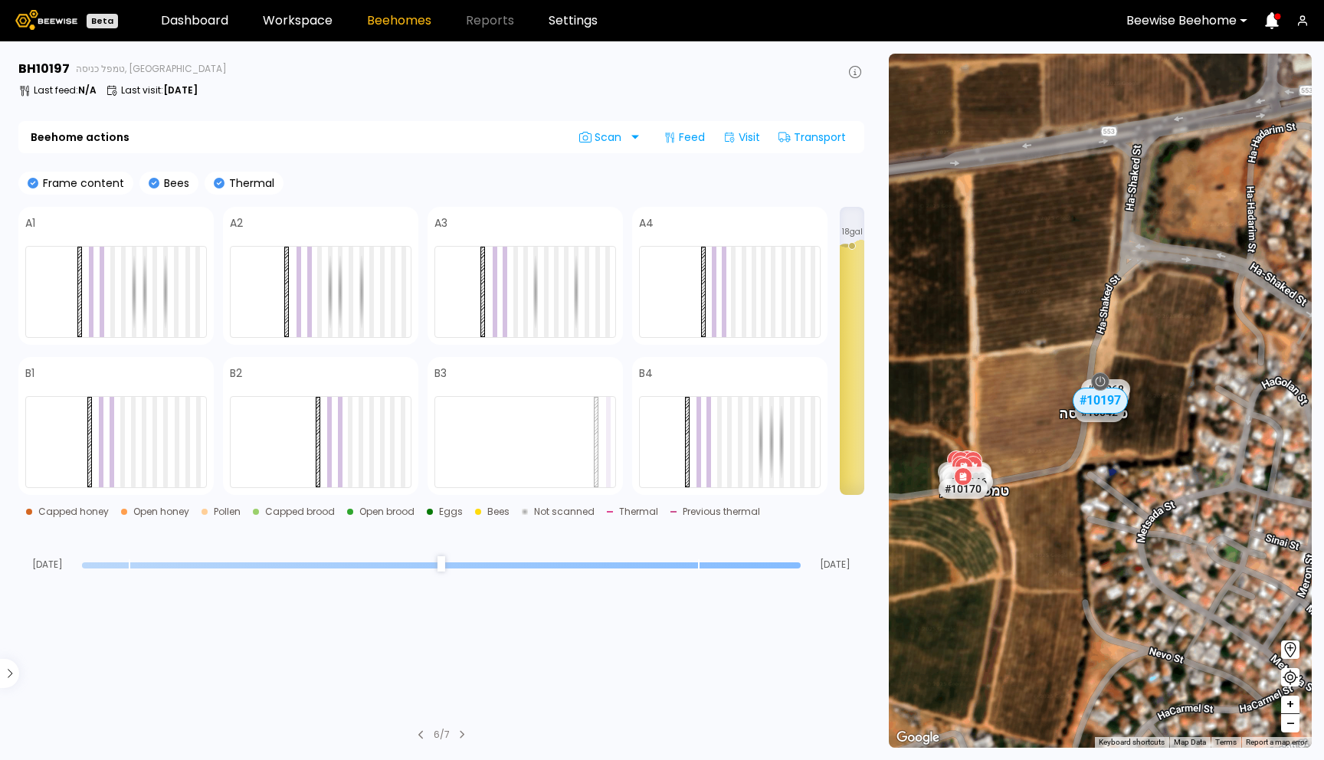
click at [1296, 730] on button "–" at bounding box center [1290, 723] width 18 height 18
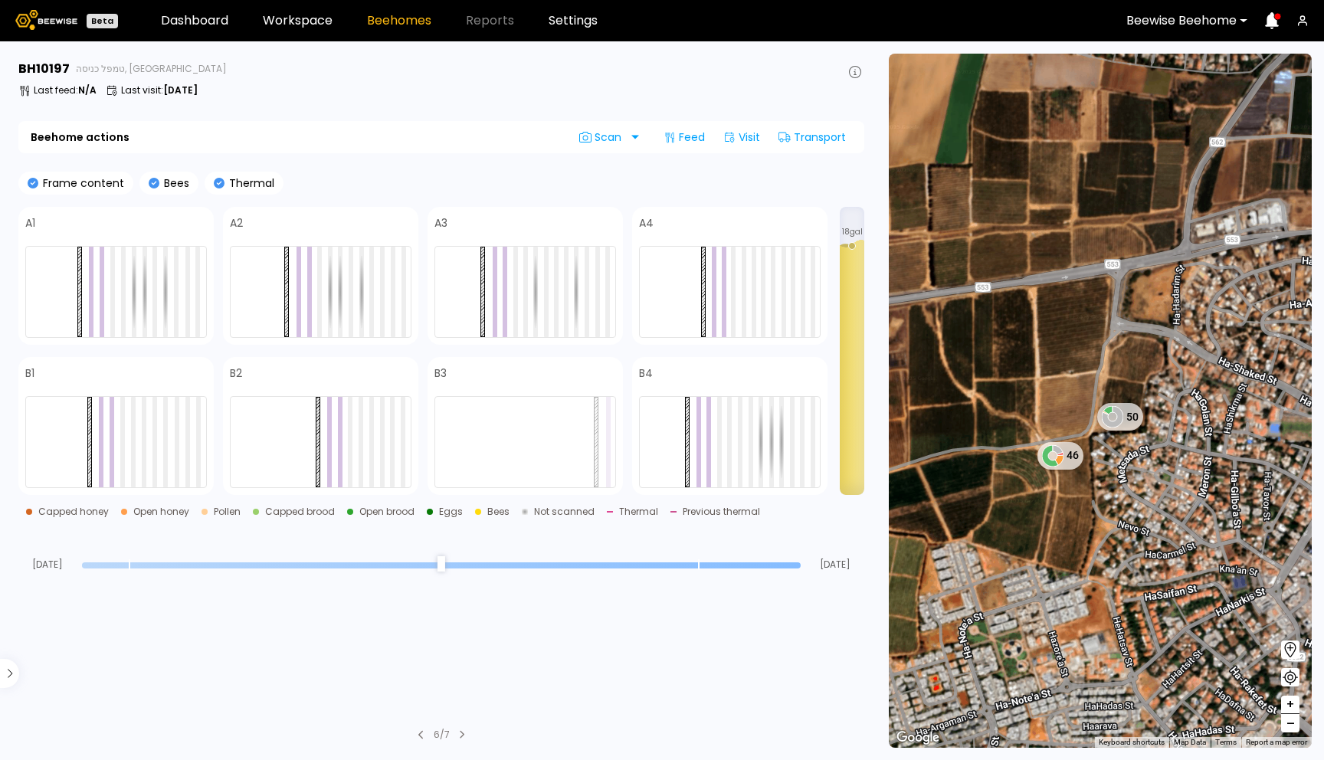
click at [1296, 730] on button "–" at bounding box center [1290, 723] width 18 height 18
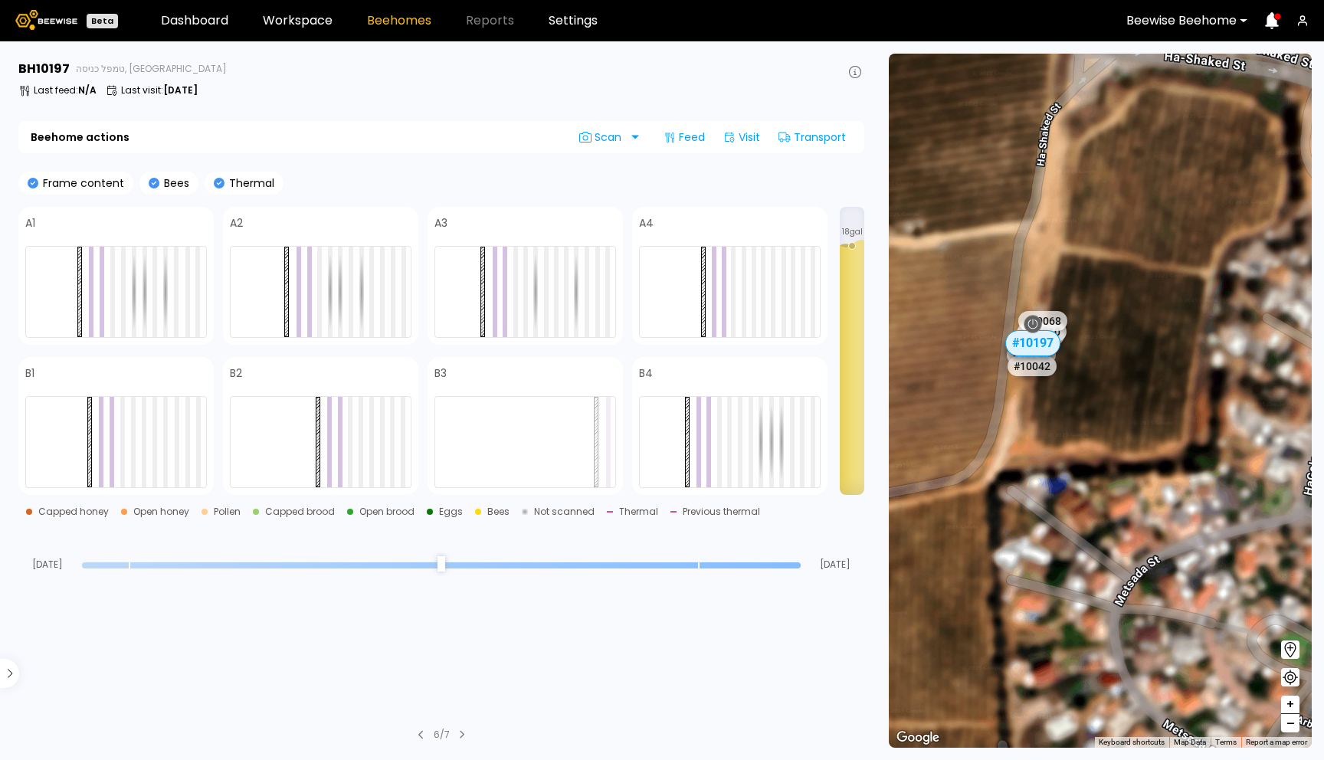
drag, startPoint x: 937, startPoint y: 301, endPoint x: 1140, endPoint y: 425, distance: 238.3
click at [1140, 425] on div "# 10081 # 10094 # 10108 # 10111 # 10146 # 10152 # 10153 # 10154 # 10175 # 10204…" at bounding box center [1100, 401] width 423 height 694
